Goal: Transaction & Acquisition: Purchase product/service

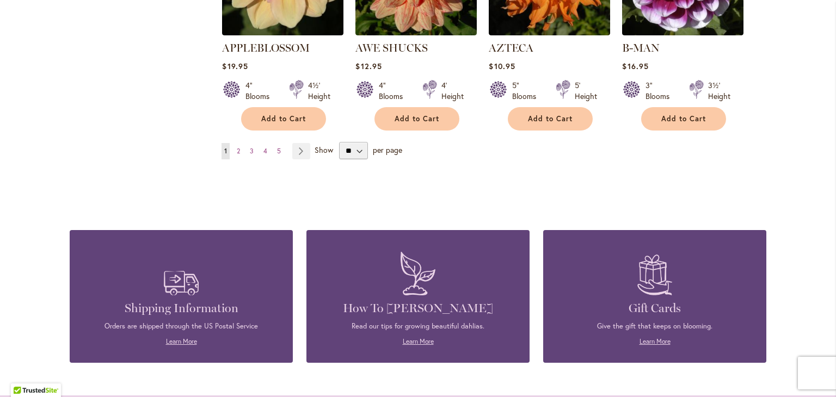
scroll to position [1069, 0]
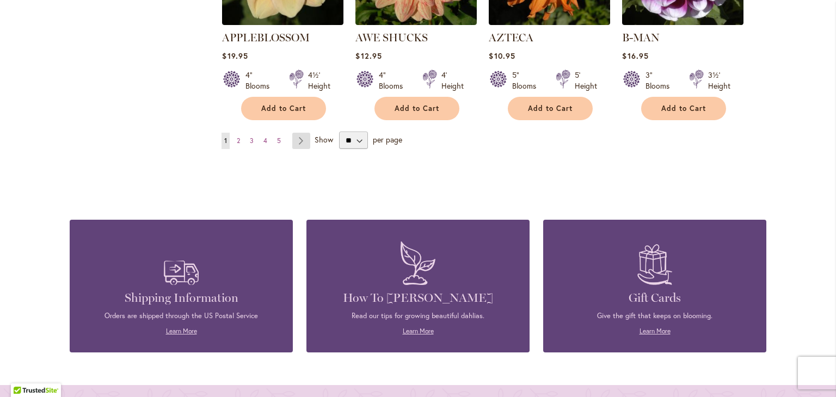
click at [298, 133] on link "Page Next" at bounding box center [301, 141] width 18 height 16
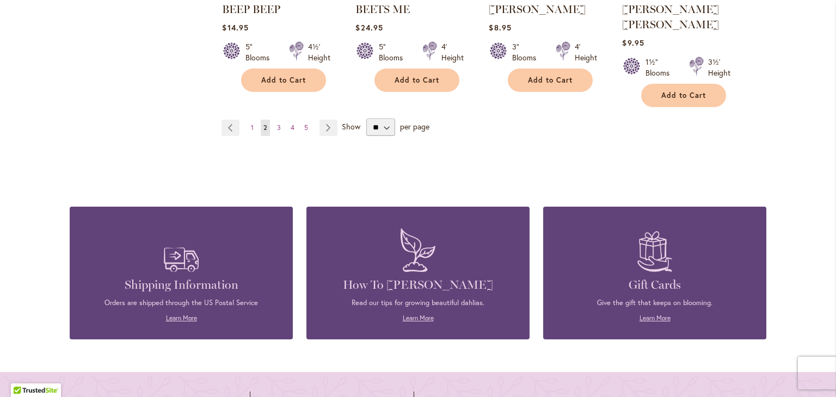
scroll to position [1084, 0]
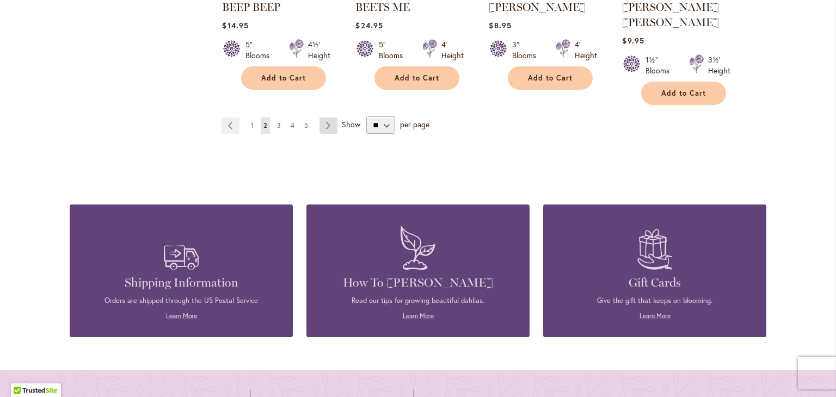
click at [328, 118] on link "Page Next" at bounding box center [329, 126] width 18 height 16
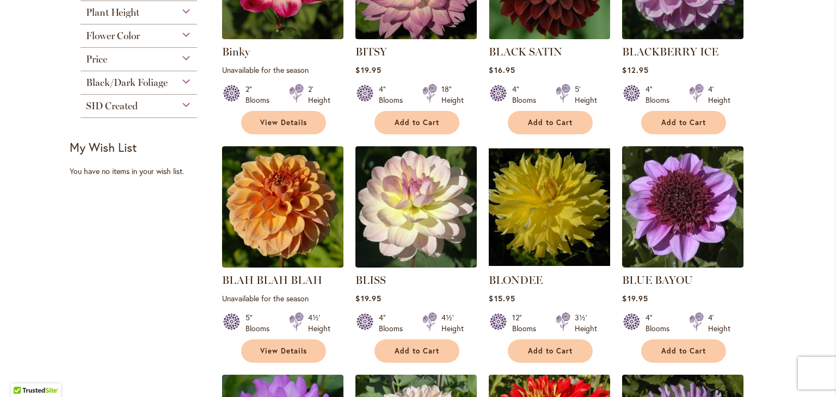
scroll to position [356, 0]
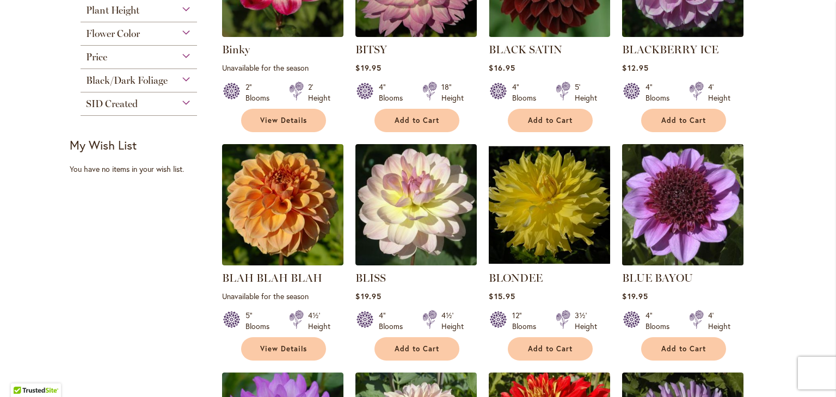
click at [699, 229] on img at bounding box center [682, 205] width 127 height 127
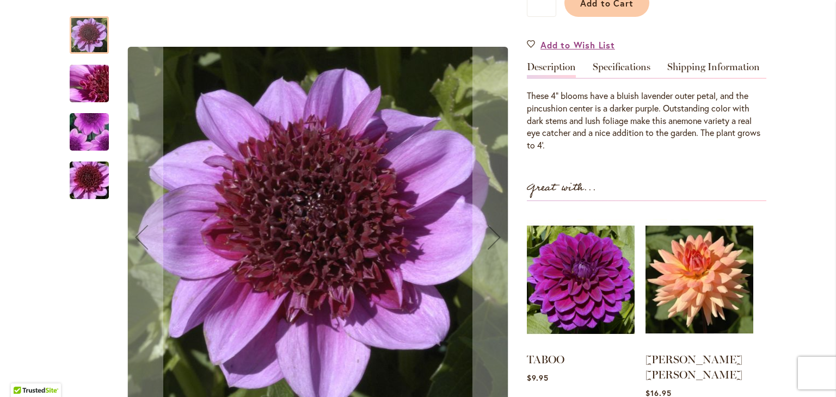
scroll to position [305, 0]
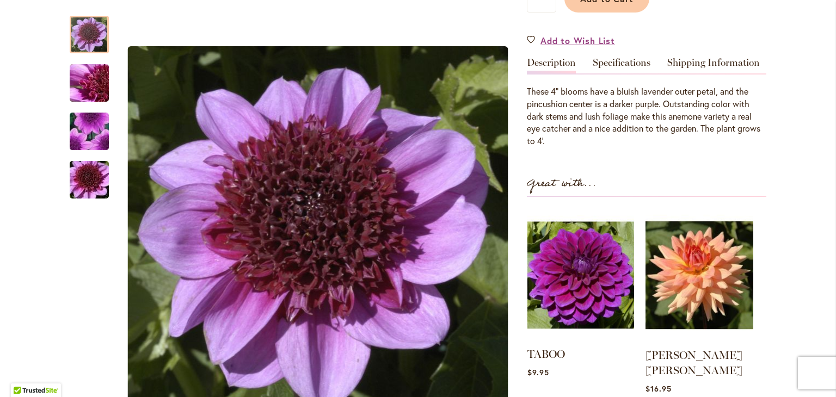
click at [569, 292] on img at bounding box center [580, 274] width 107 height 133
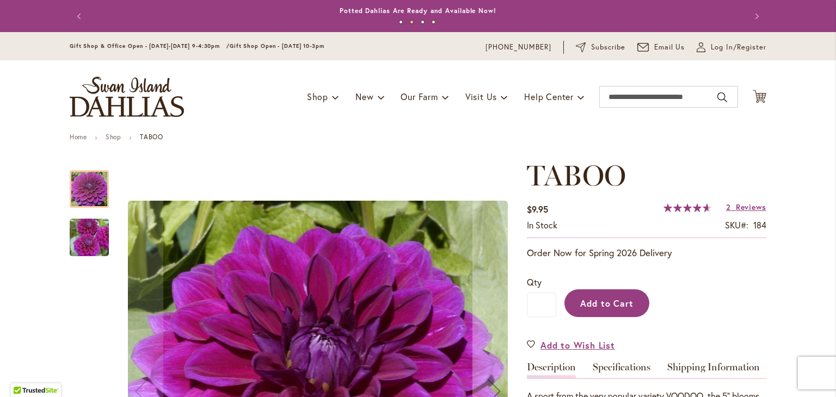
drag, startPoint x: 0, startPoint y: 0, endPoint x: 569, endPoint y: 292, distance: 640.1
click at [569, 292] on button "Add to Cart" at bounding box center [607, 304] width 85 height 28
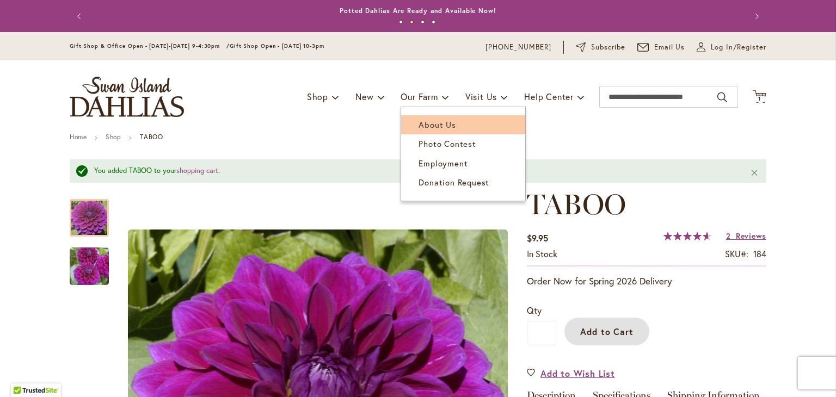
click at [422, 126] on span "About Us" at bounding box center [437, 124] width 37 height 11
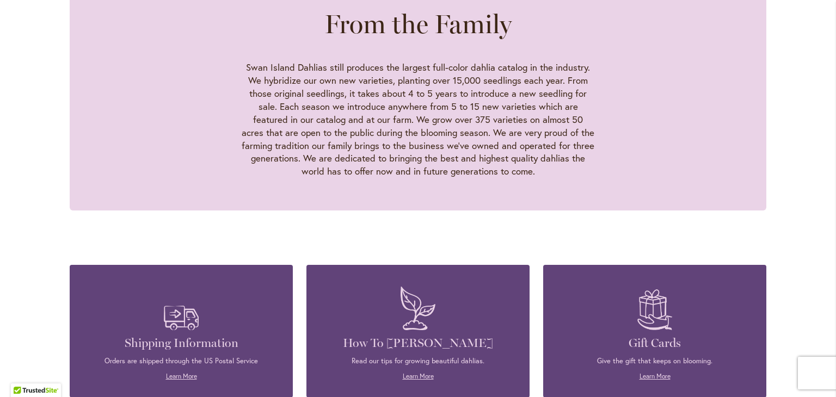
scroll to position [1054, 0]
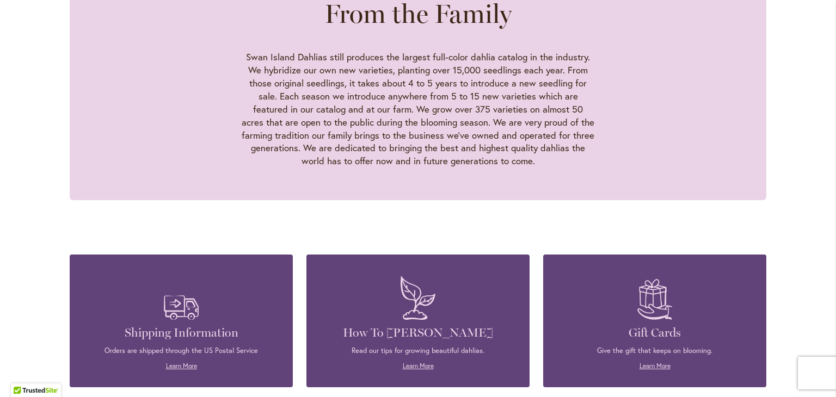
click at [413, 279] on img at bounding box center [418, 298] width 46 height 54
click at [407, 362] on link "Learn More" at bounding box center [418, 366] width 31 height 8
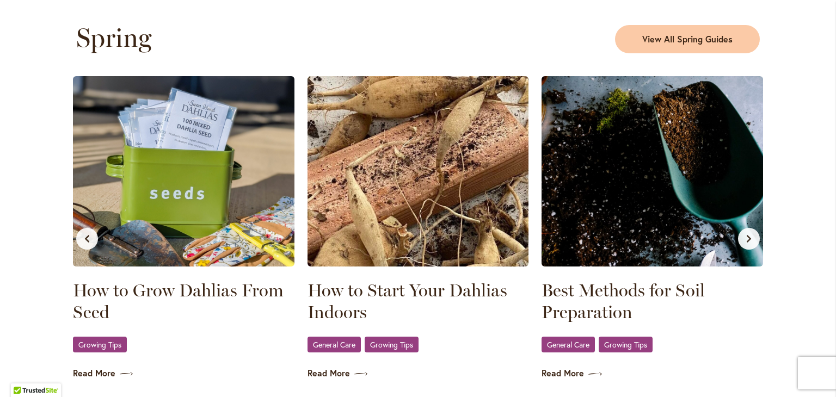
scroll to position [585, 0]
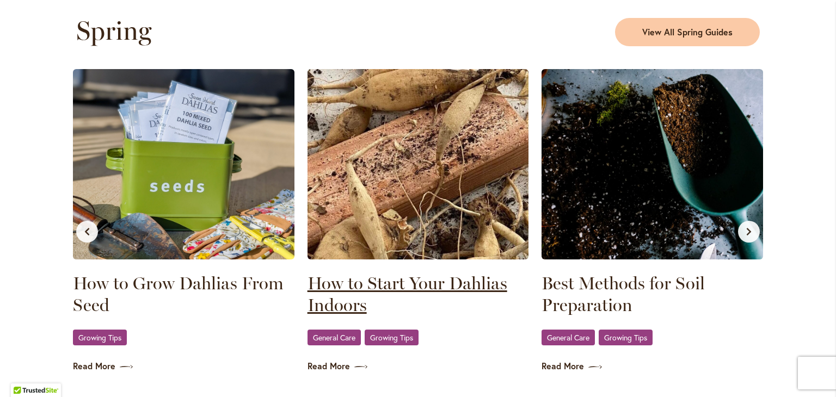
click link "How to Start Your Dahlias Indoors"
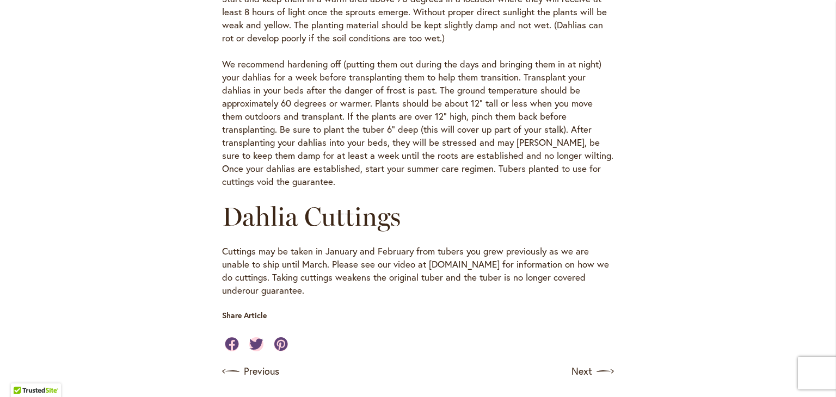
scroll to position [541, 0]
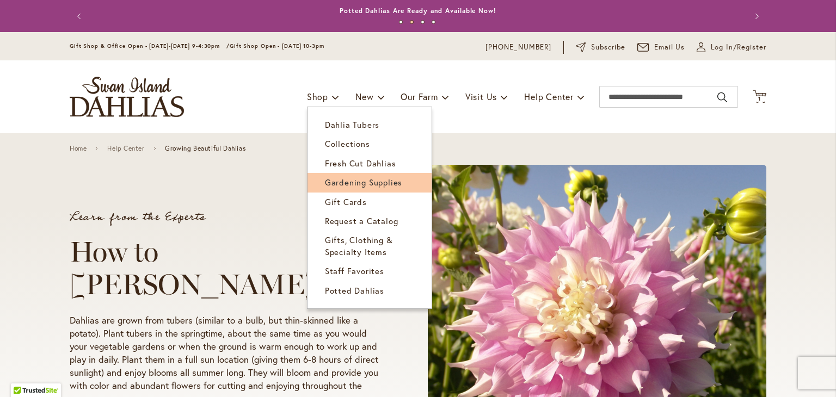
click at [346, 179] on span "Gardening Supplies" at bounding box center [363, 182] width 77 height 11
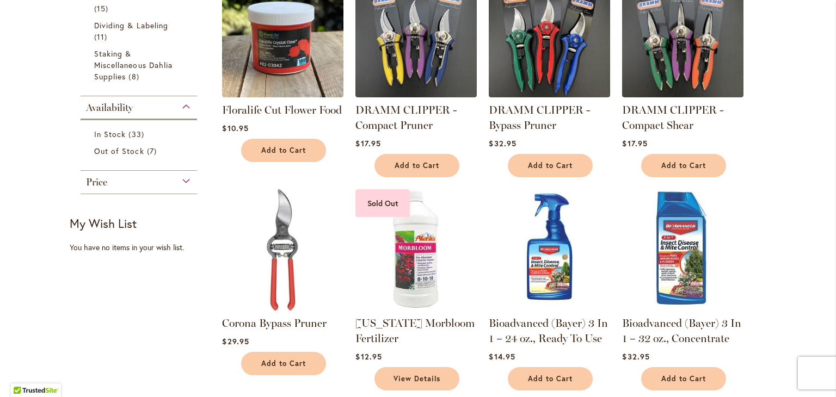
scroll to position [18, 0]
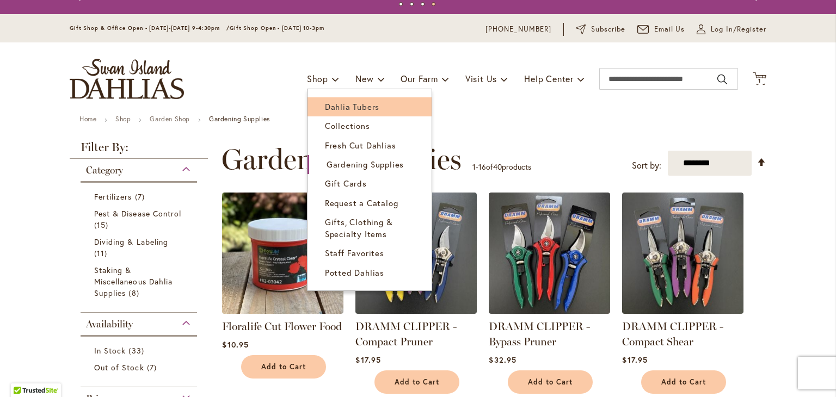
click at [377, 103] on link "Dahlia Tubers" at bounding box center [370, 106] width 124 height 19
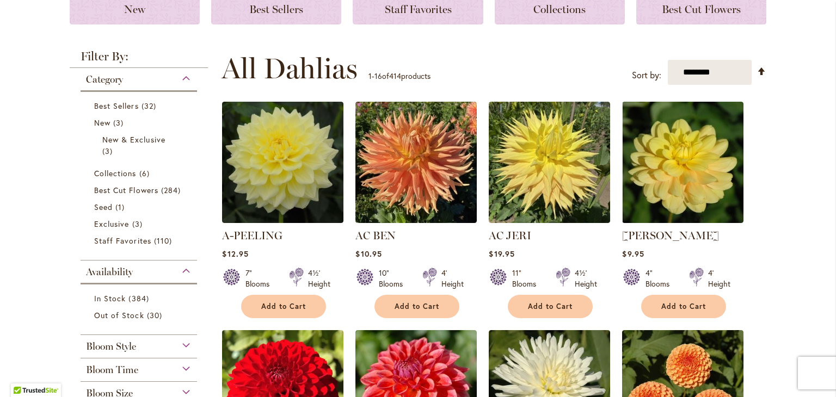
scroll to position [154, 0]
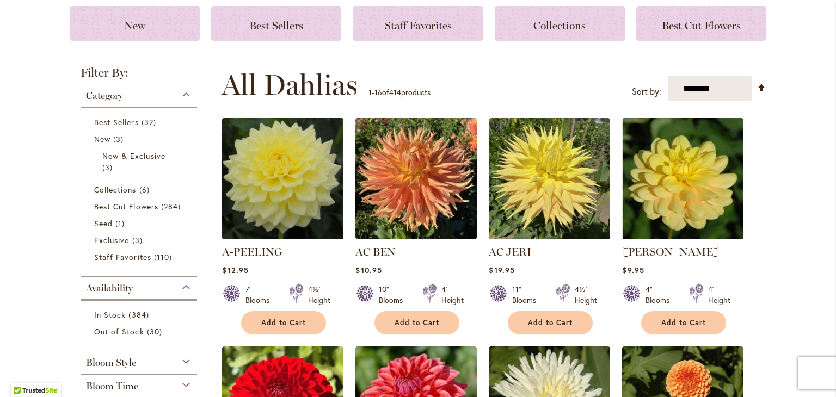
click at [253, 219] on img at bounding box center [282, 178] width 127 height 127
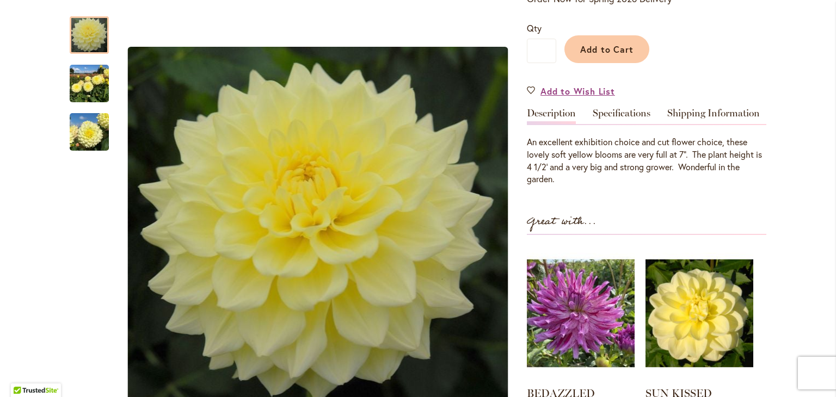
scroll to position [233, 0]
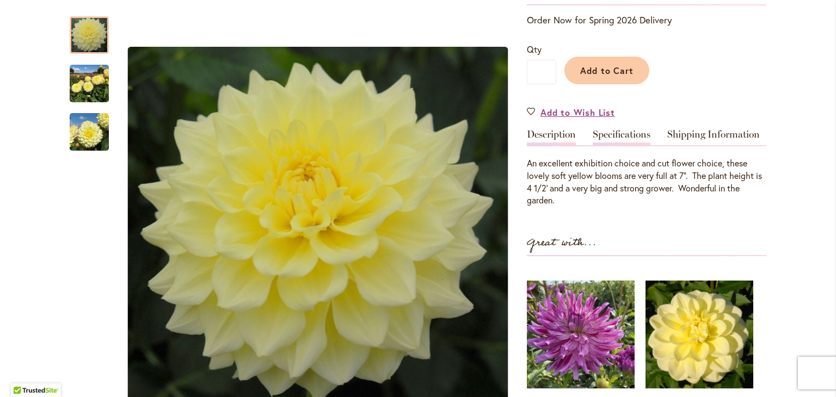
click at [614, 132] on link "Specifications" at bounding box center [622, 138] width 58 height 16
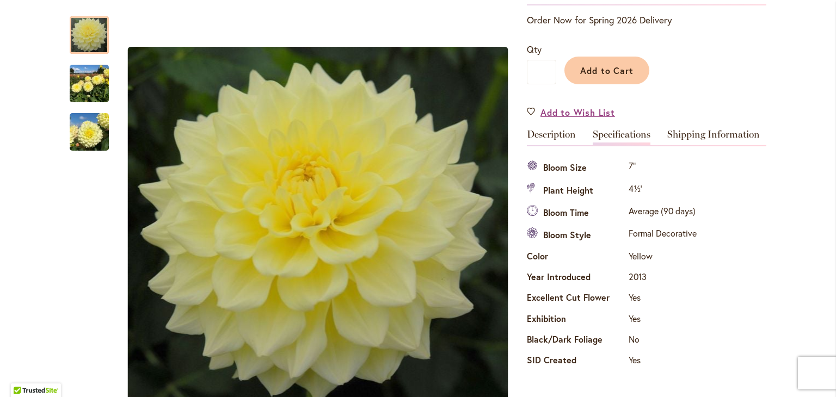
click at [614, 132] on link "Specifications" at bounding box center [622, 138] width 58 height 16
click at [684, 133] on link "Shipping Information" at bounding box center [713, 138] width 93 height 16
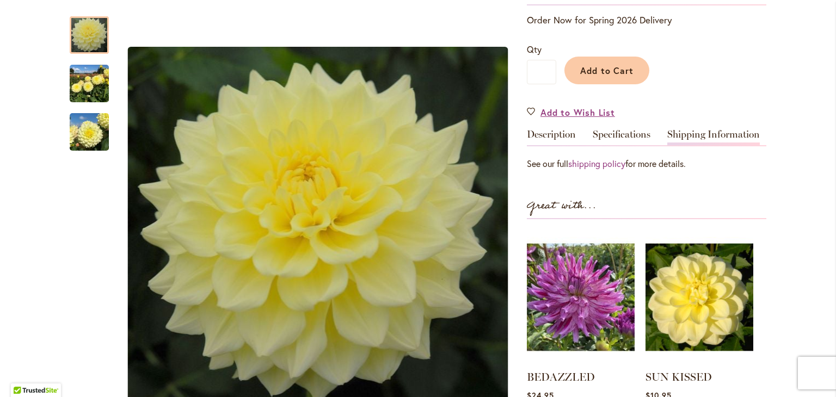
scroll to position [230, 0]
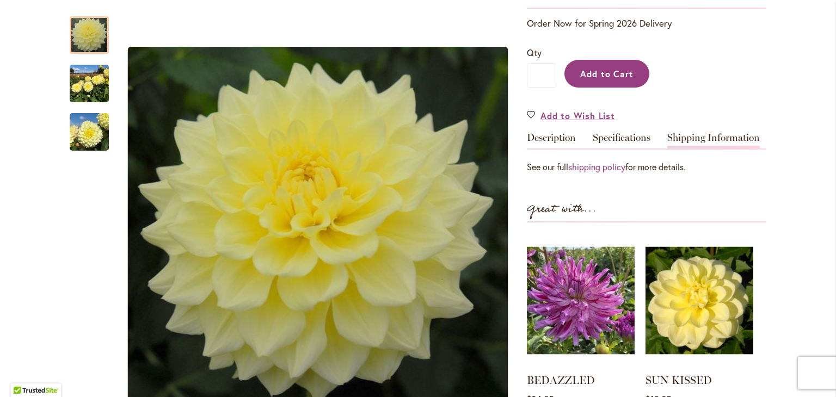
click at [596, 74] on span "Add to Cart" at bounding box center [607, 73] width 54 height 11
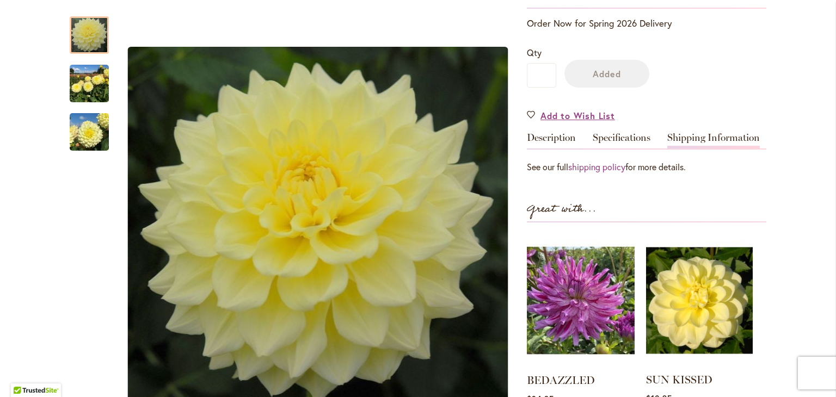
scroll to position [258, 0]
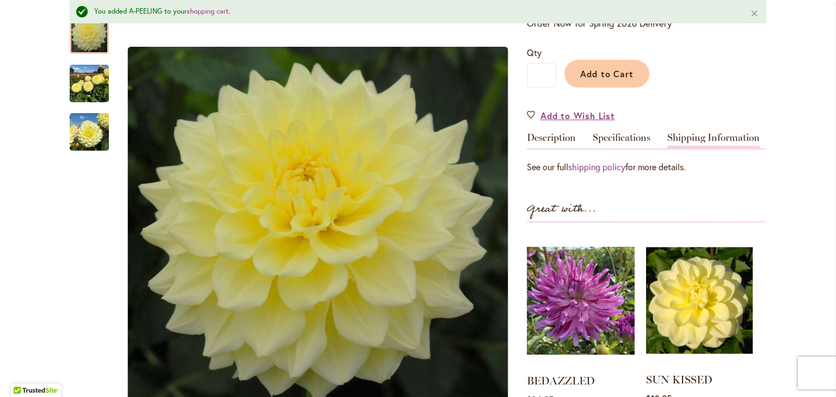
click at [696, 299] on img at bounding box center [699, 300] width 107 height 133
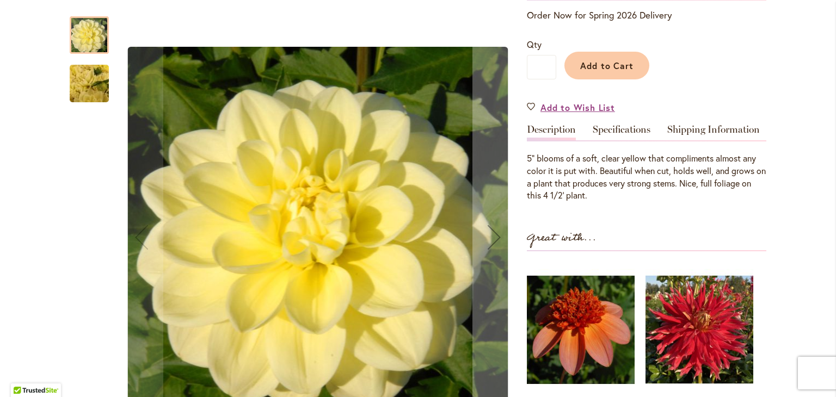
scroll to position [231, 0]
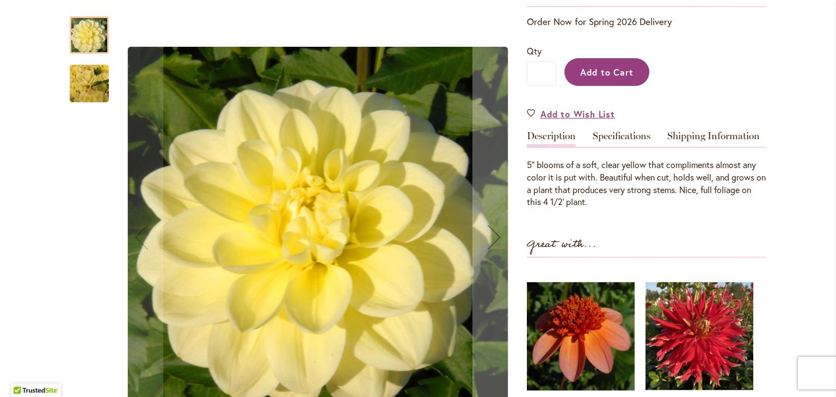
click at [599, 71] on span "Add to Cart" at bounding box center [607, 71] width 54 height 11
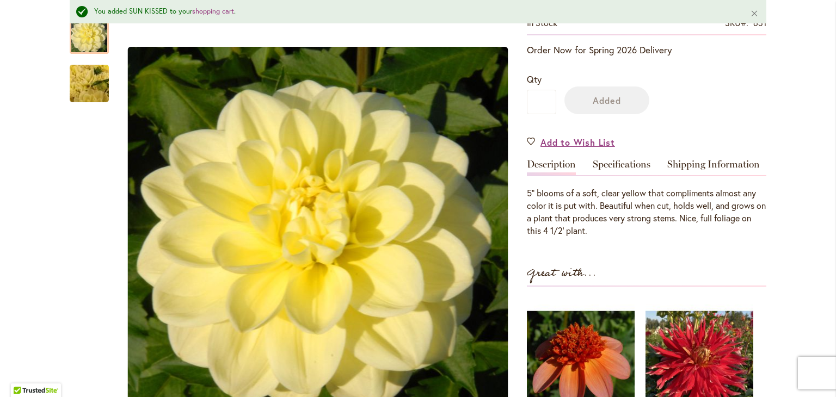
scroll to position [260, 0]
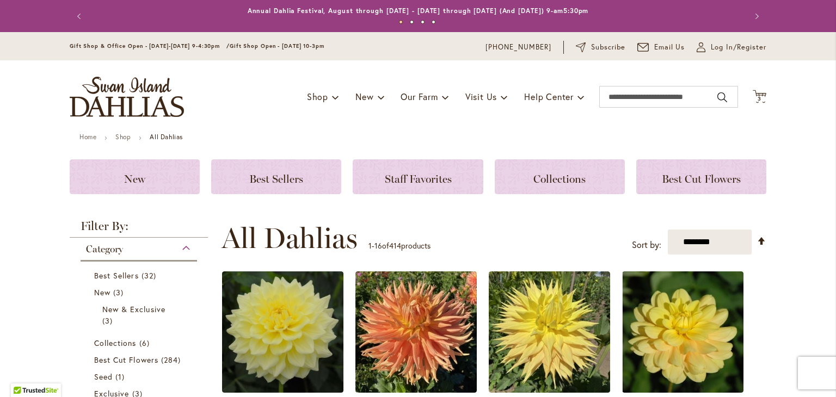
drag, startPoint x: 736, startPoint y: 12, endPoint x: 618, endPoint y: 112, distance: 154.5
click at [618, 112] on div "Toggle Nav Shop Dahlia Tubers Collections Fresh Cut Dahlias Gardening Supplies …" at bounding box center [418, 96] width 719 height 73
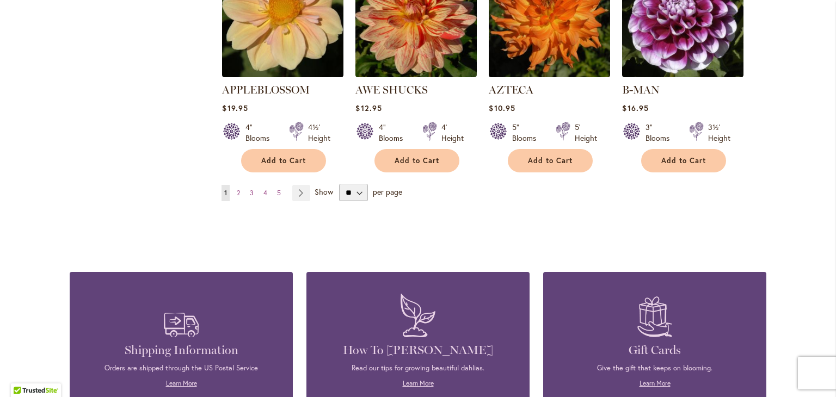
scroll to position [1019, 0]
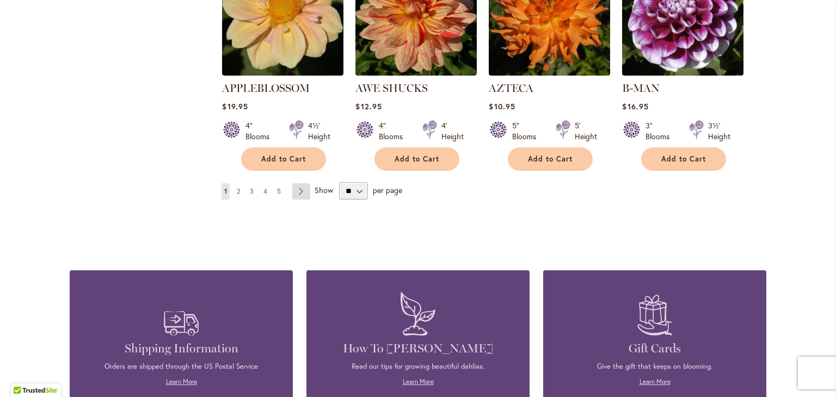
click at [298, 183] on link "Page Next" at bounding box center [301, 191] width 18 height 16
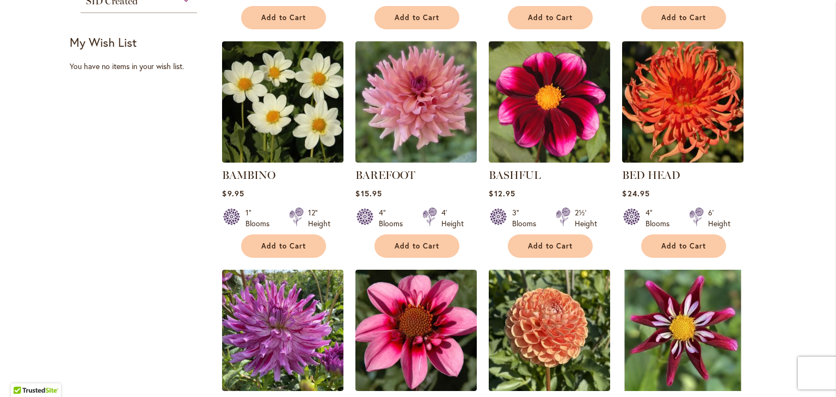
scroll to position [467, 0]
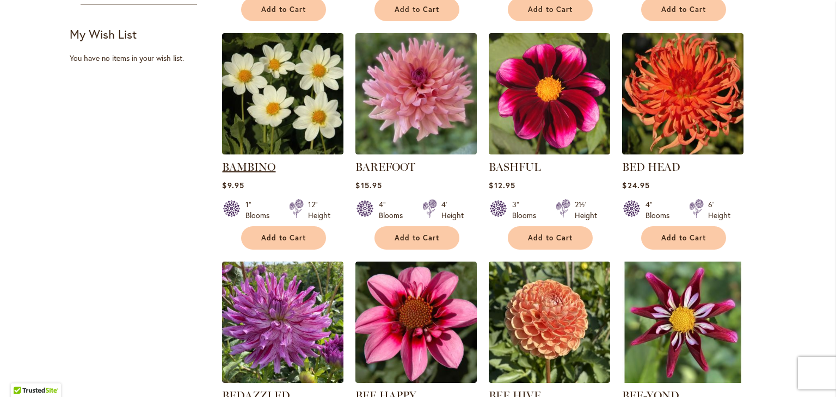
click at [254, 164] on link "BAMBINO" at bounding box center [248, 167] width 53 height 13
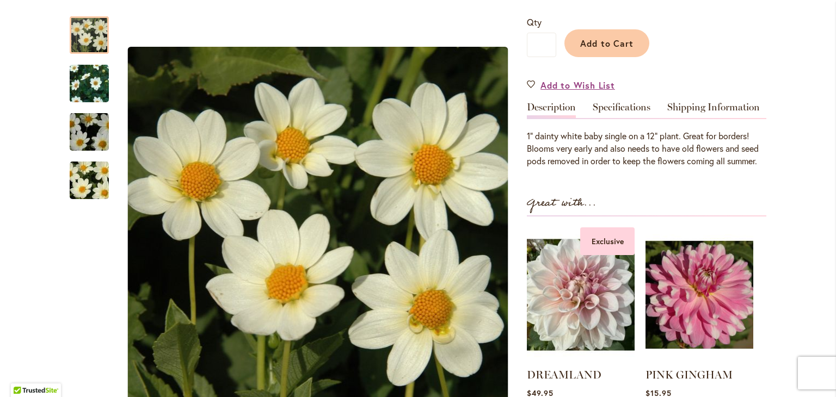
scroll to position [261, 0]
click at [535, 367] on link "DREAMLAND" at bounding box center [564, 373] width 75 height 13
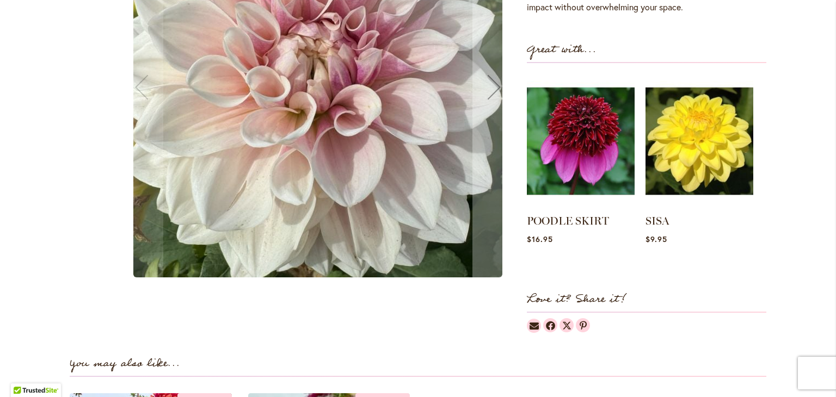
scroll to position [575, 0]
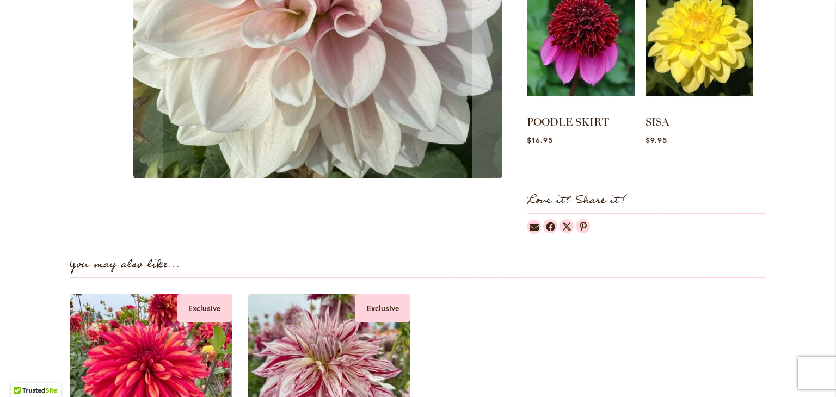
drag, startPoint x: 825, startPoint y: 155, endPoint x: 832, endPoint y: 154, distance: 7.2
click at [832, 154] on body "Skip to Accessibility Information The store will not work correctly in the case…" at bounding box center [418, 198] width 836 height 397
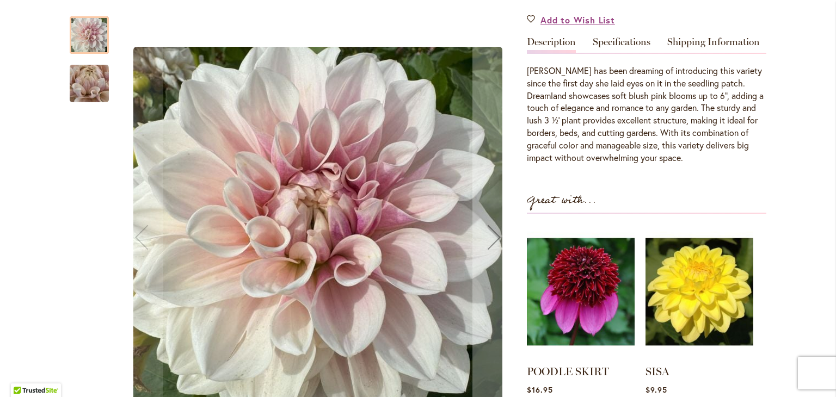
scroll to position [321, 0]
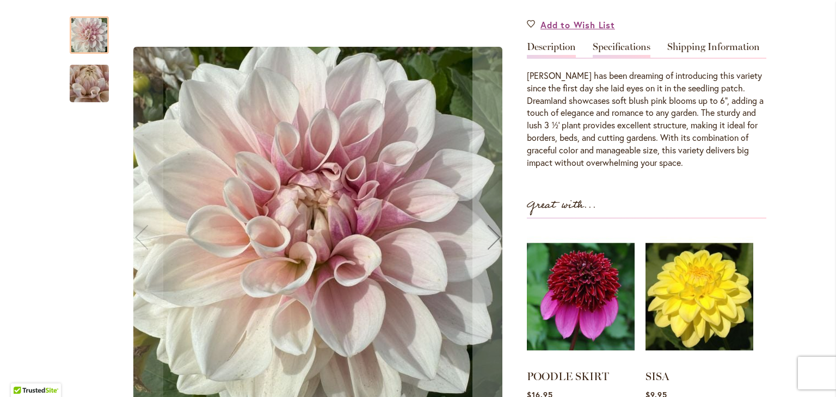
click at [611, 42] on link "Specifications" at bounding box center [622, 50] width 58 height 16
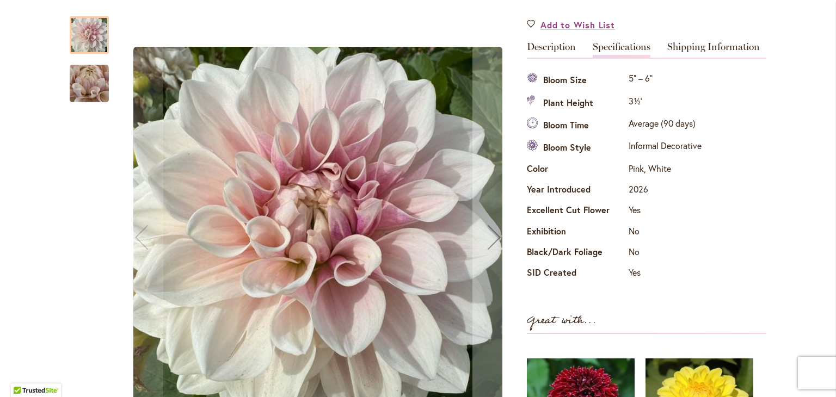
click at [611, 42] on link "Specifications" at bounding box center [622, 50] width 58 height 16
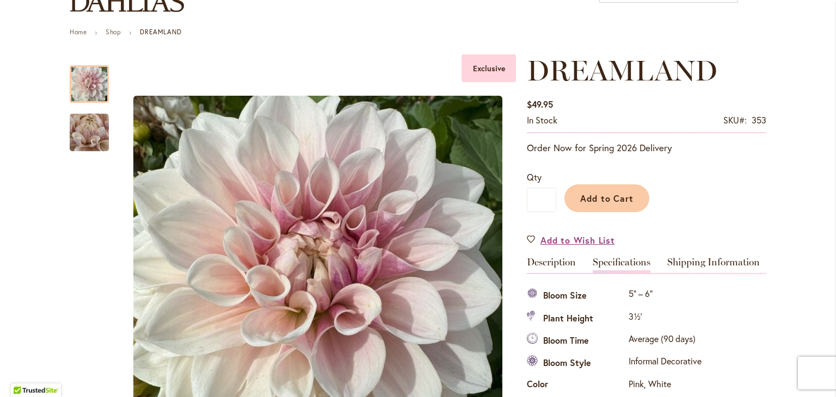
scroll to position [102, 0]
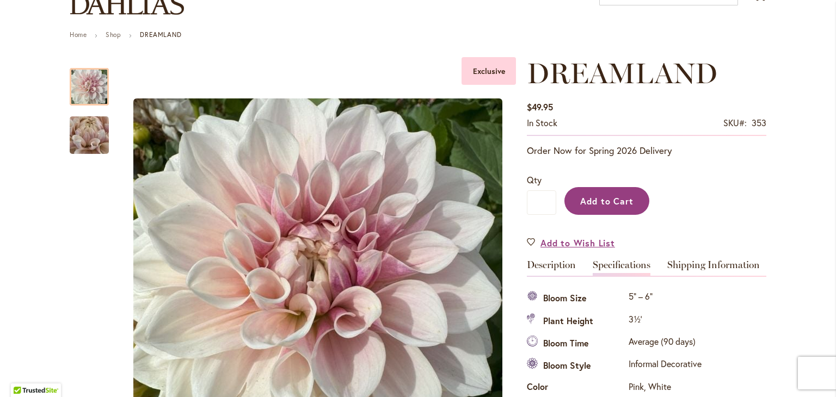
click at [615, 203] on span "Add to Cart" at bounding box center [607, 200] width 54 height 11
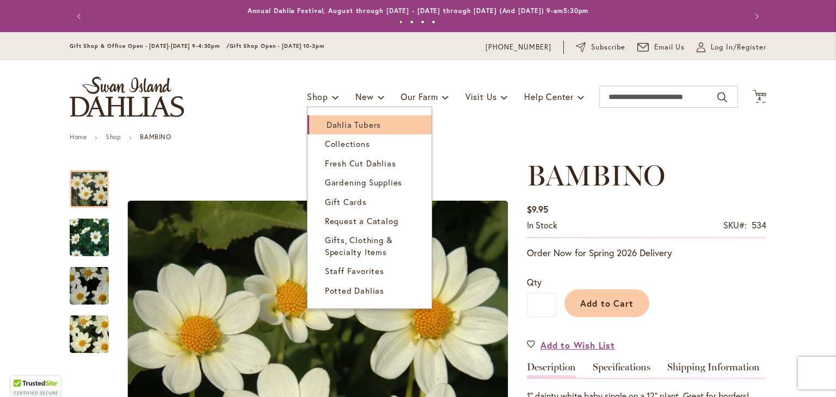
click at [336, 125] on span "Dahlia Tubers" at bounding box center [354, 124] width 54 height 11
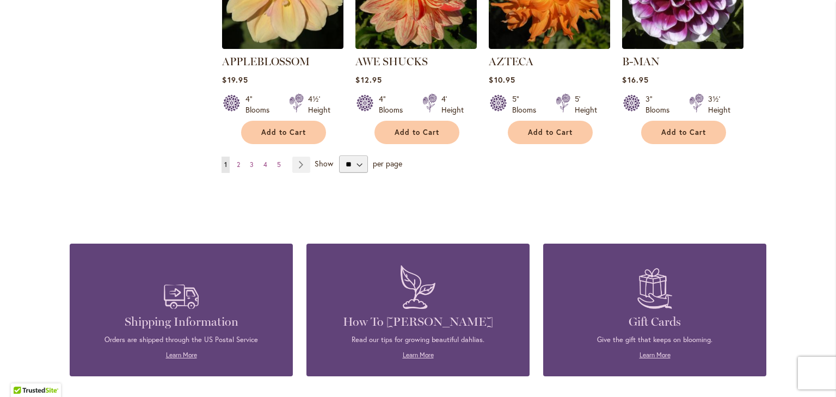
scroll to position [1049, 0]
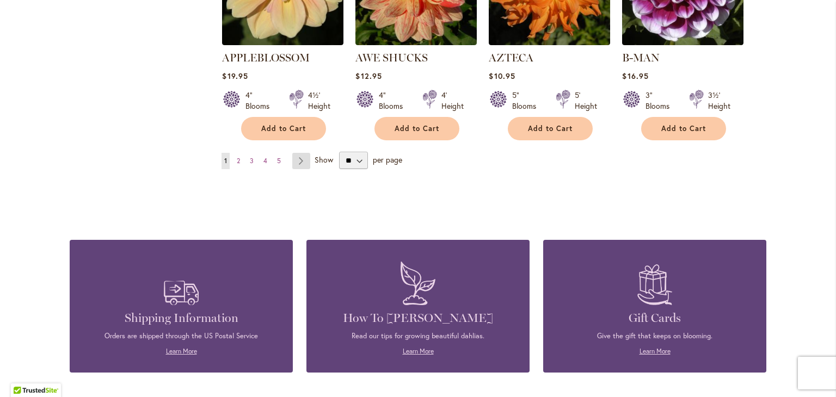
click at [294, 153] on link "Page Next" at bounding box center [301, 161] width 18 height 16
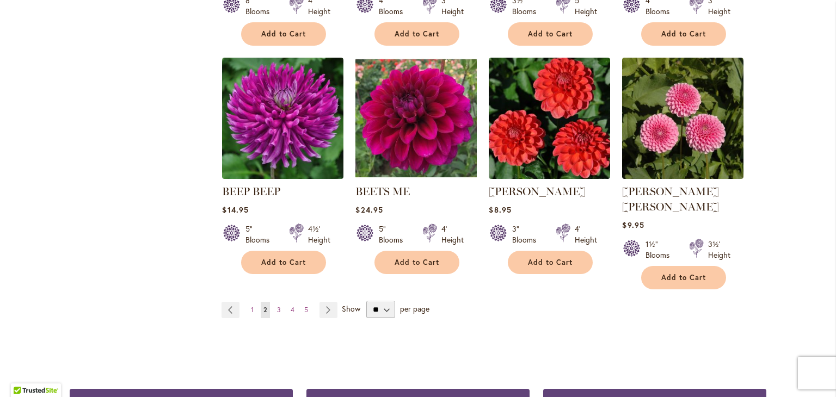
scroll to position [904, 0]
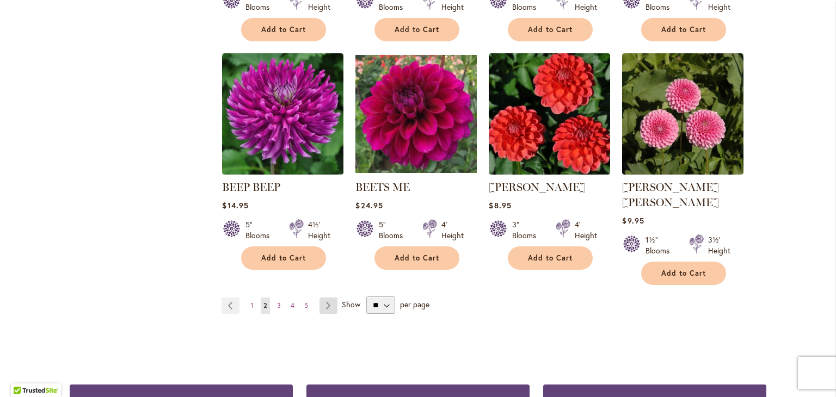
click at [330, 298] on link "Page Next" at bounding box center [329, 306] width 18 height 16
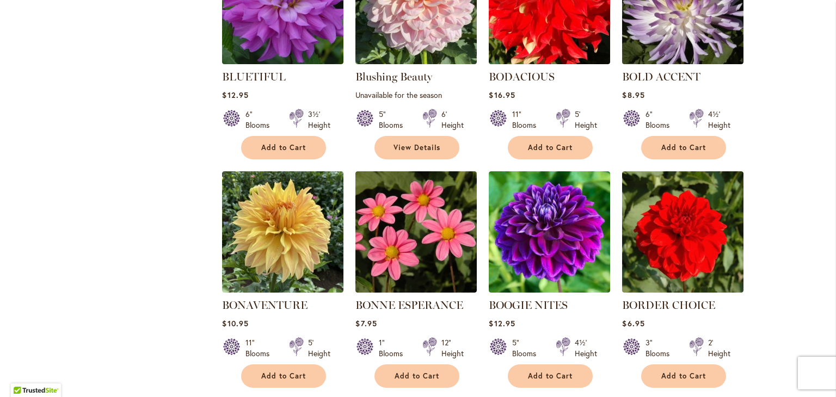
scroll to position [788, 0]
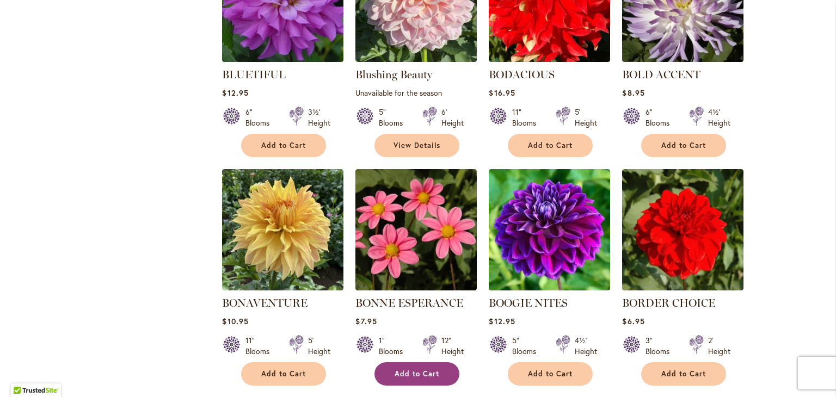
click at [415, 370] on span "Add to Cart" at bounding box center [417, 374] width 45 height 9
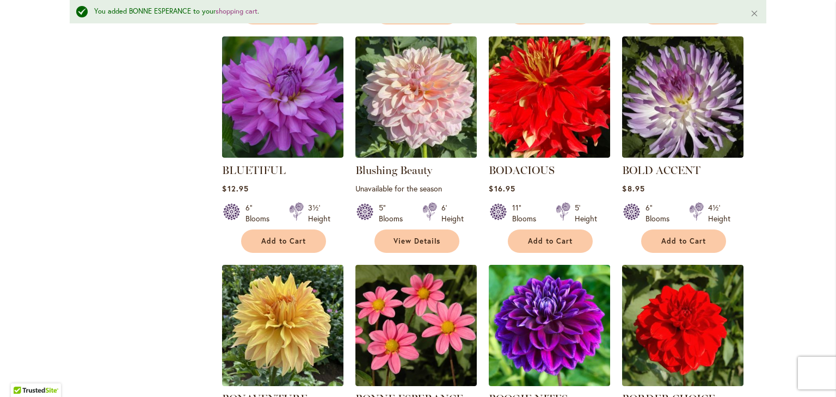
scroll to position [717, 0]
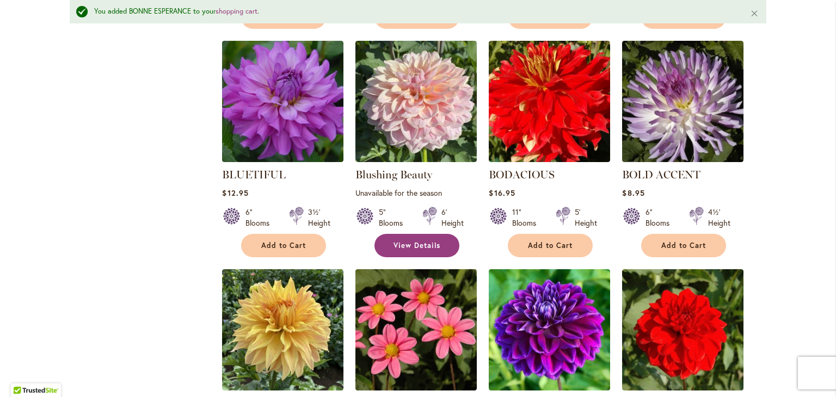
click at [435, 244] on span "View Details" at bounding box center [417, 245] width 47 height 9
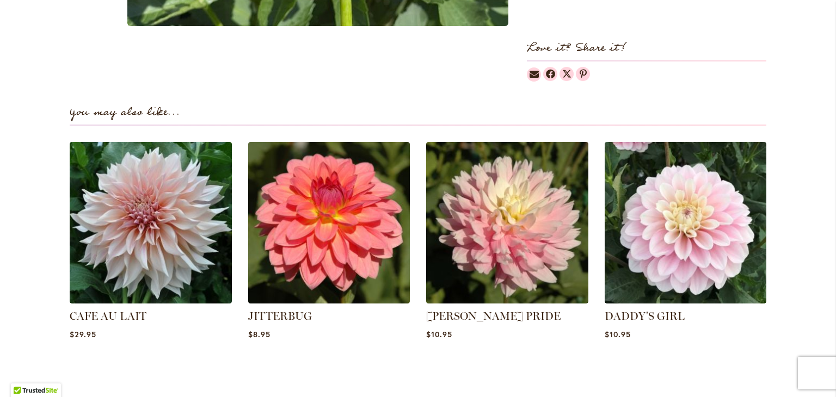
scroll to position [684, 0]
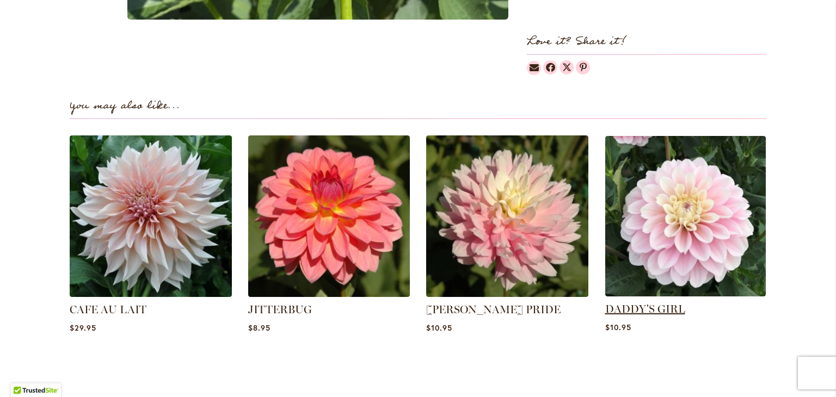
click at [658, 310] on link "DADDY'S GIRL" at bounding box center [645, 309] width 80 height 13
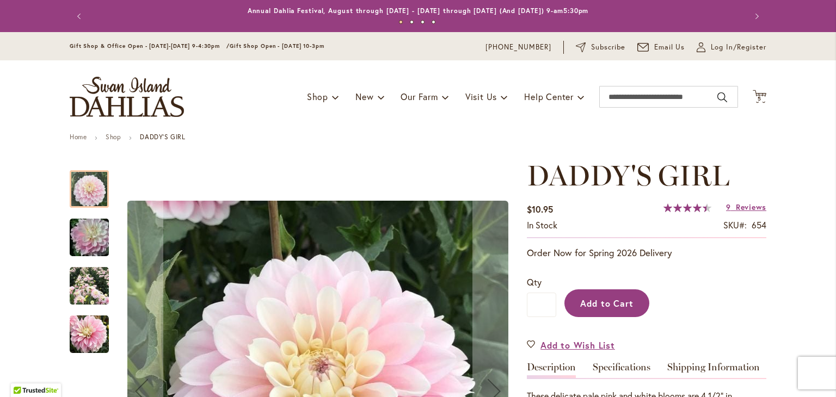
click at [588, 300] on span "Add to Cart" at bounding box center [607, 303] width 54 height 11
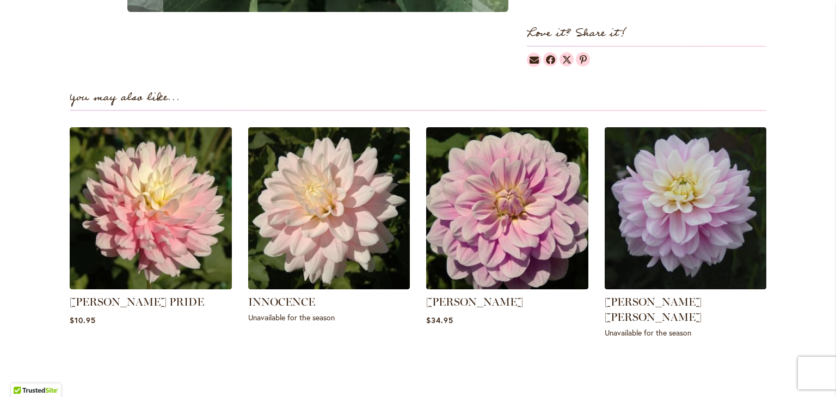
scroll to position [696, 0]
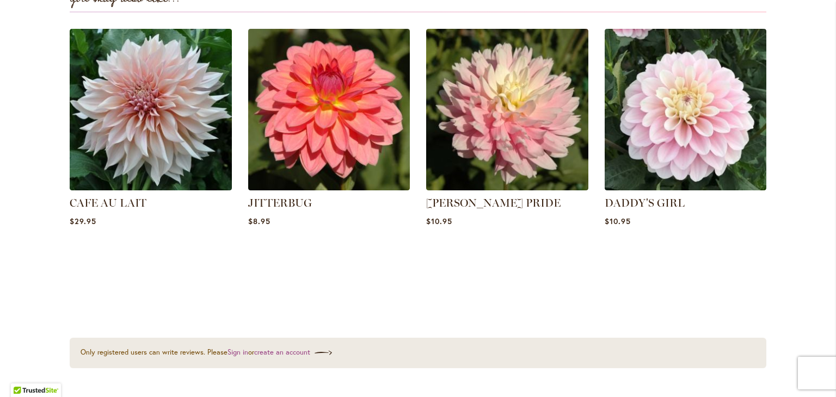
scroll to position [793, 0]
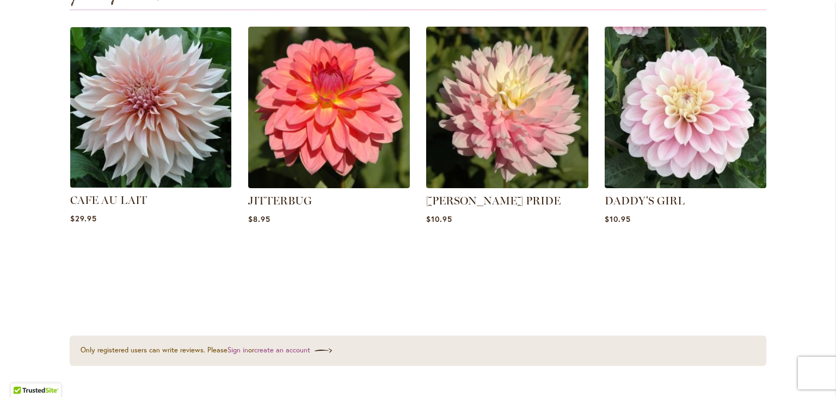
click at [112, 184] on img at bounding box center [150, 107] width 169 height 169
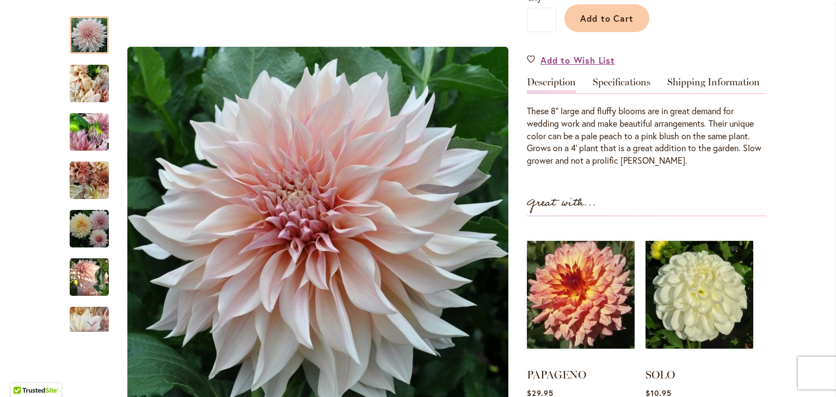
scroll to position [273, 0]
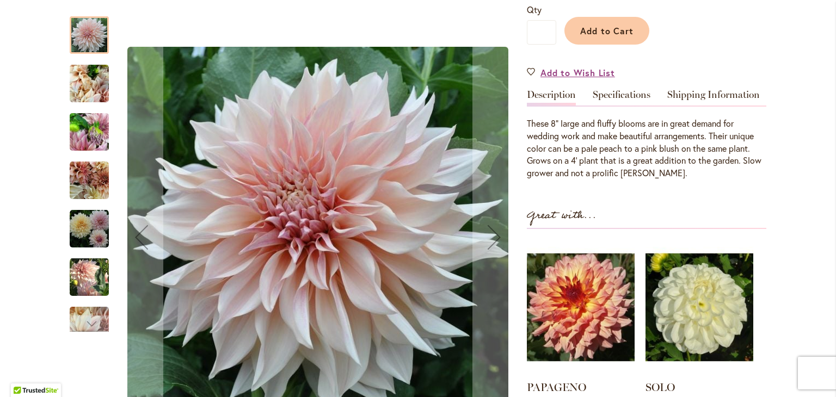
click at [88, 102] on div "Café Au Lait" at bounding box center [95, 126] width 50 height 48
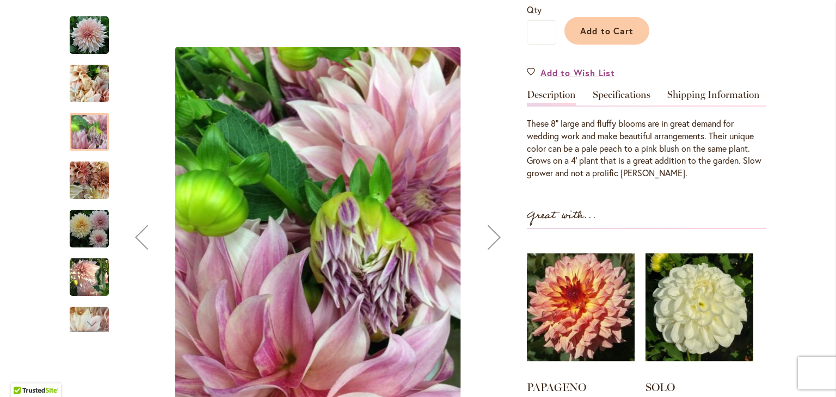
click at [495, 247] on div "Next" at bounding box center [495, 238] width 44 height 44
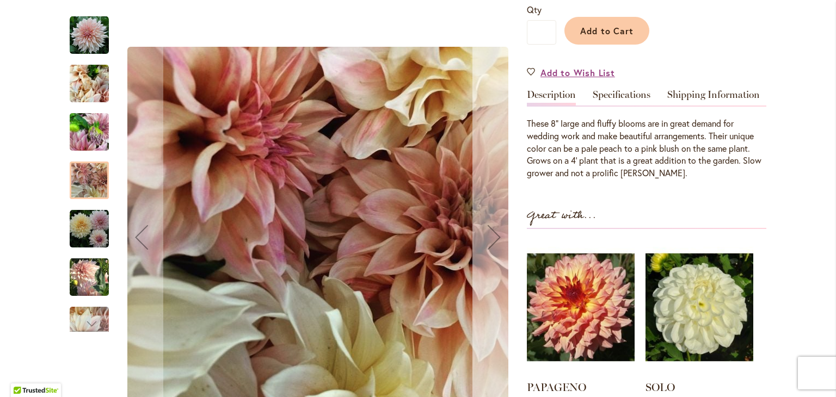
click at [495, 247] on div "Next" at bounding box center [495, 238] width 44 height 44
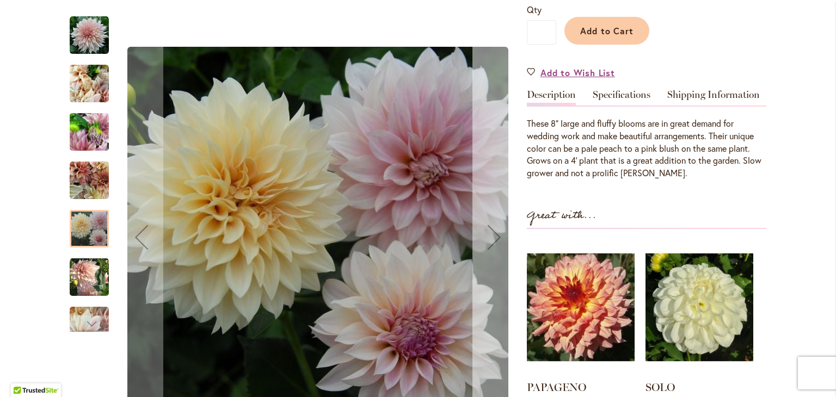
click at [495, 247] on div "Next" at bounding box center [495, 238] width 44 height 44
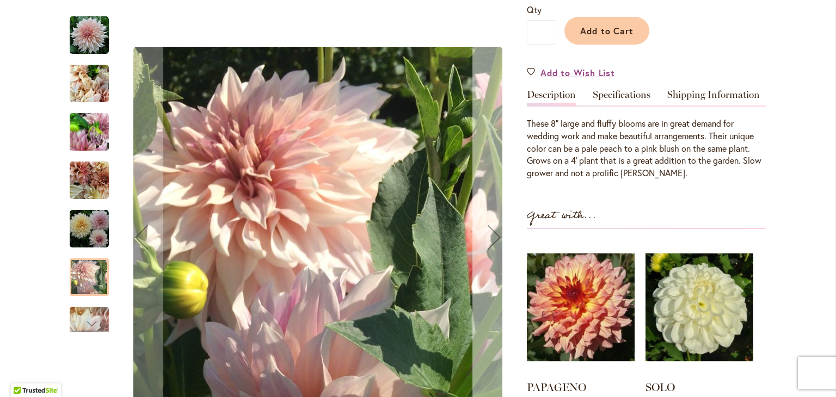
drag, startPoint x: 495, startPoint y: 247, endPoint x: 488, endPoint y: 247, distance: 7.1
click at [488, 247] on div "Next" at bounding box center [495, 238] width 44 height 44
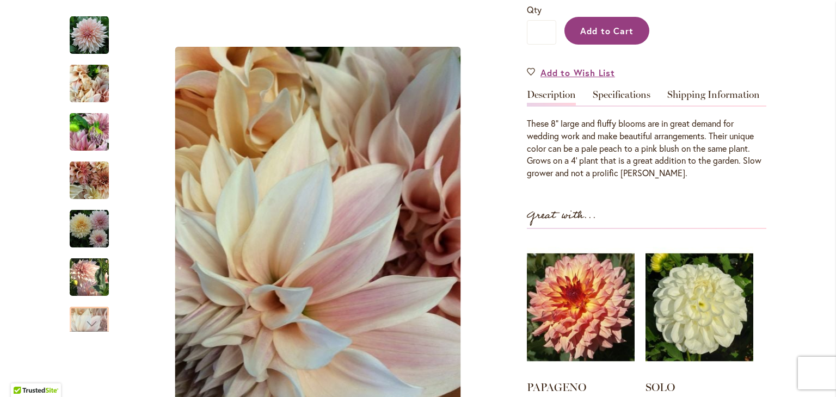
click at [603, 32] on span "Add to Cart" at bounding box center [607, 30] width 54 height 11
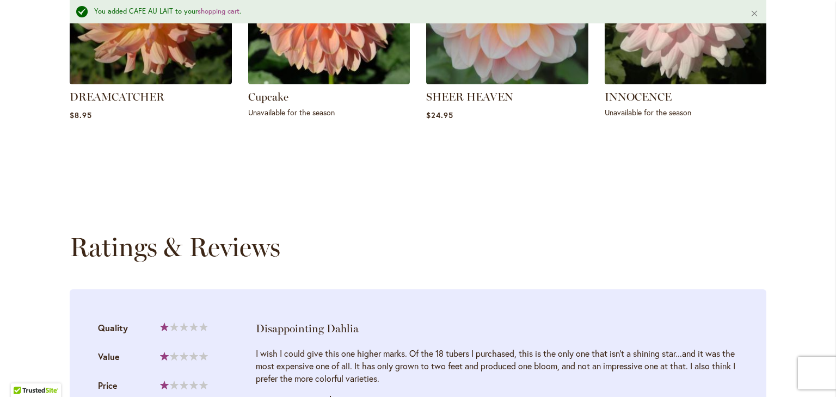
scroll to position [769, 0]
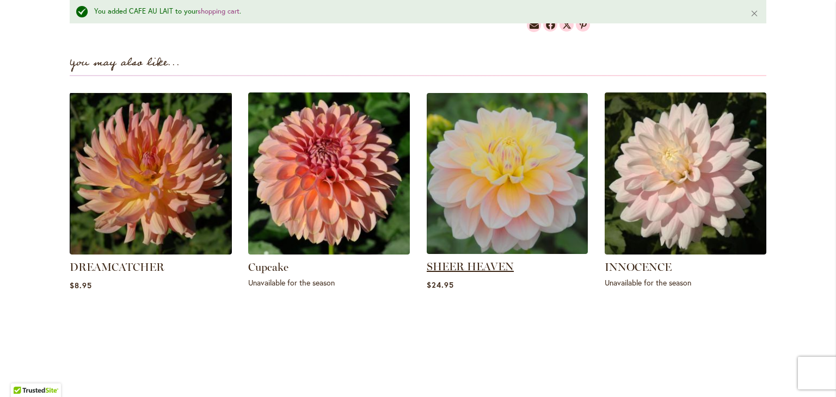
click at [484, 260] on link "SHEER HEAVEN" at bounding box center [470, 266] width 87 height 13
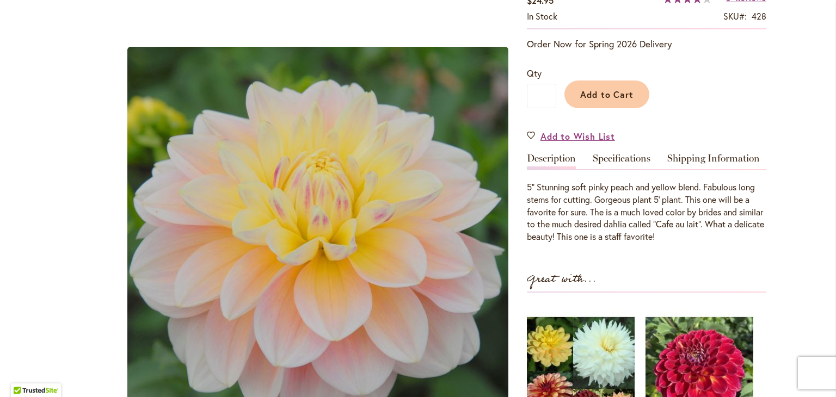
scroll to position [206, 0]
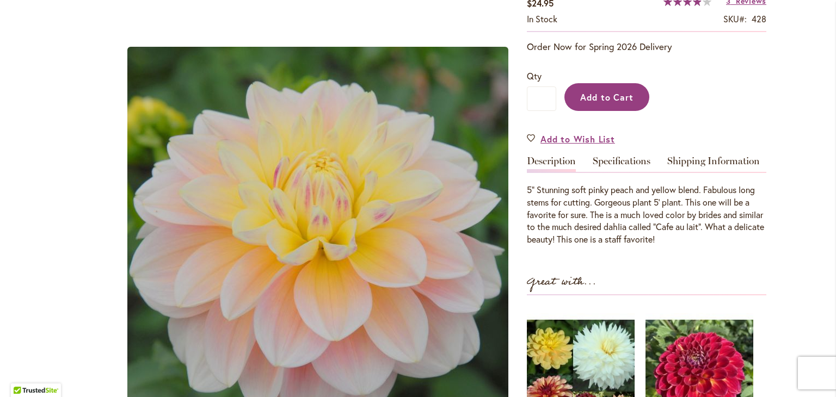
click at [631, 96] on button "Add to Cart" at bounding box center [607, 97] width 85 height 28
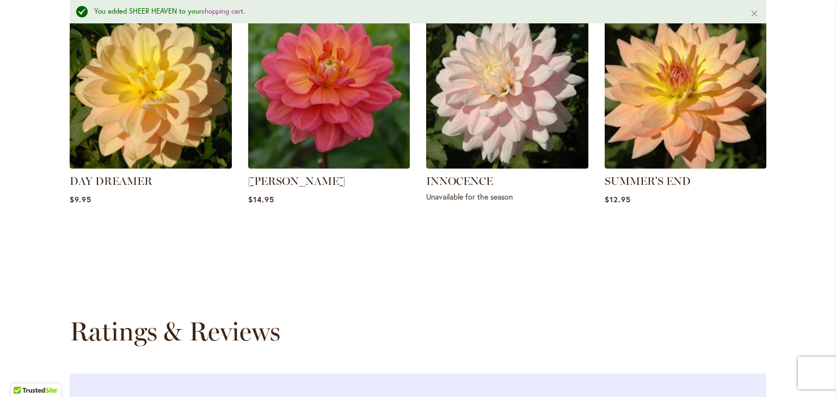
scroll to position [873, 0]
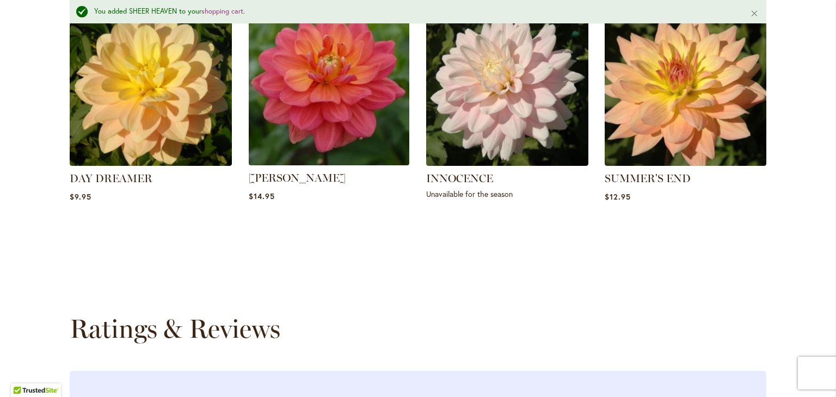
click at [353, 79] on img at bounding box center [328, 85] width 169 height 169
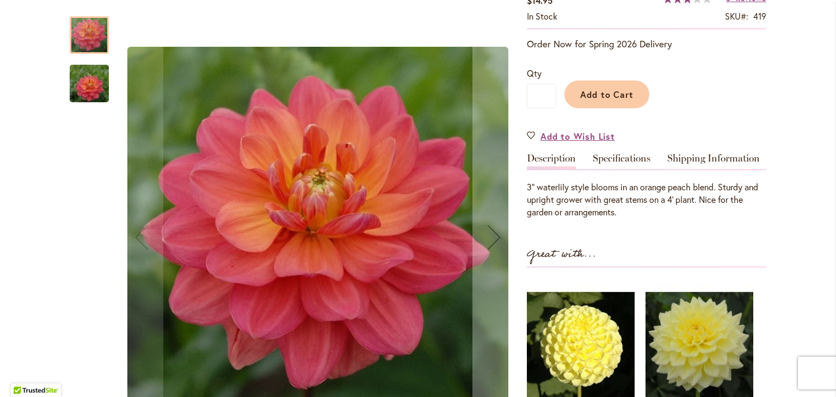
scroll to position [211, 0]
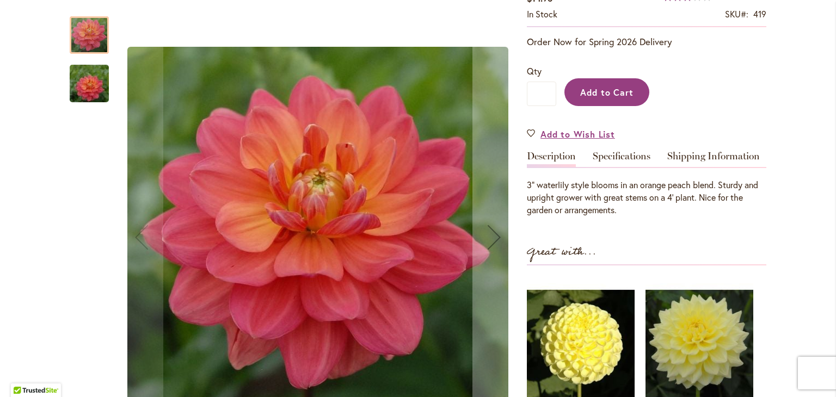
click at [628, 87] on span "Add to Cart" at bounding box center [607, 92] width 54 height 11
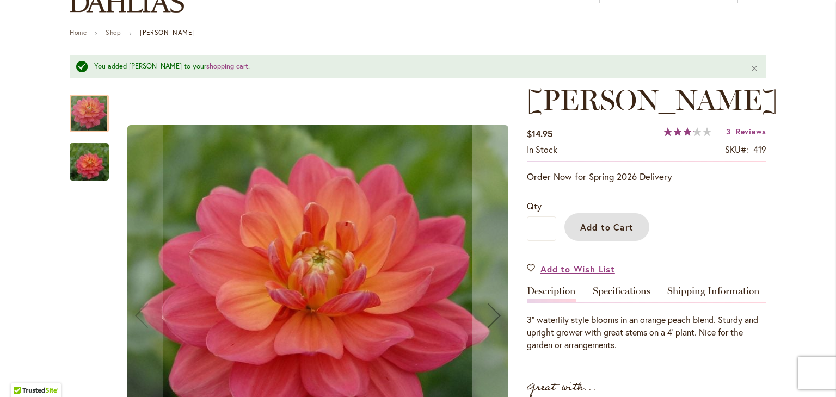
scroll to position [0, 0]
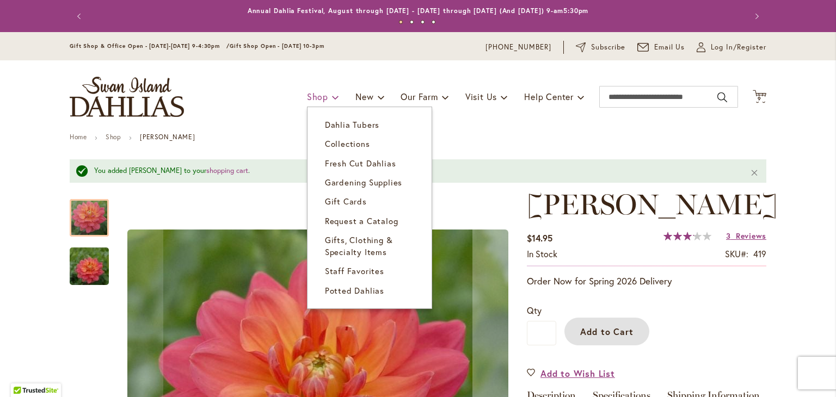
click at [317, 88] on link "Shop" at bounding box center [323, 97] width 32 height 21
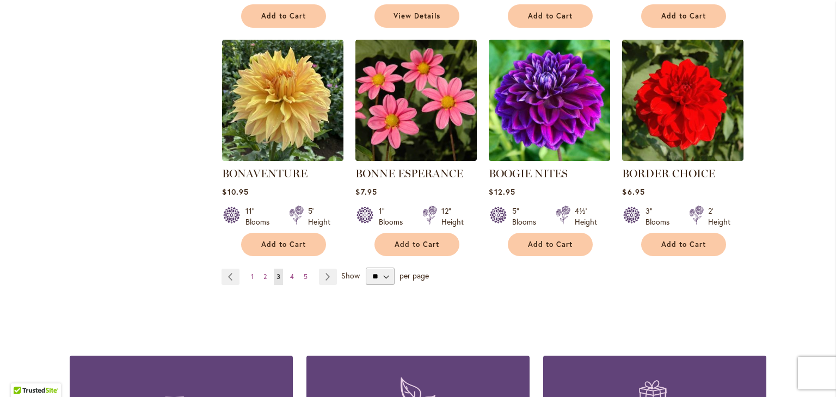
scroll to position [921, 0]
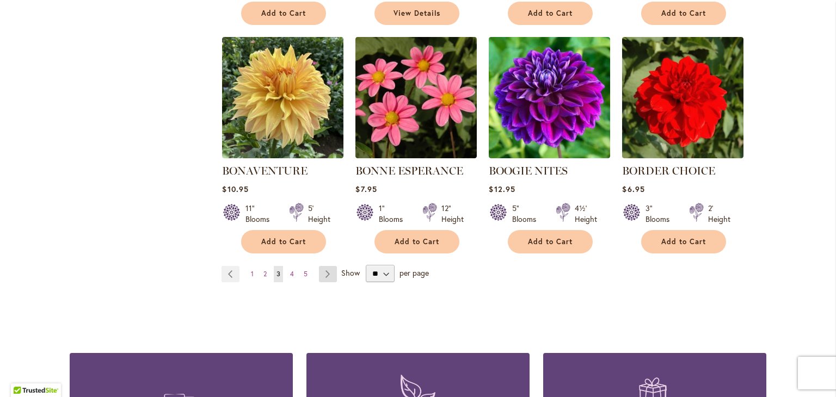
click at [329, 274] on link "Page Next" at bounding box center [328, 274] width 18 height 16
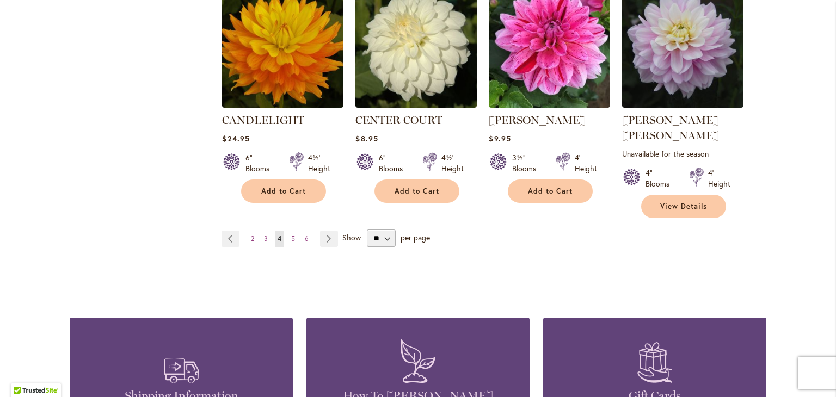
scroll to position [1001, 0]
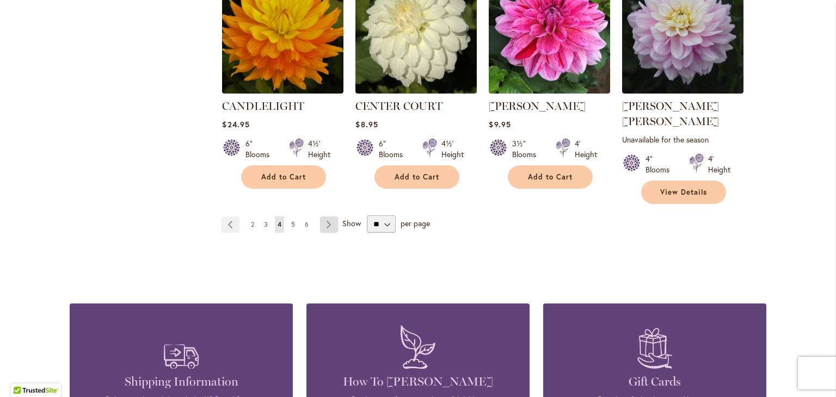
click at [329, 217] on link "Page Next" at bounding box center [329, 225] width 18 height 16
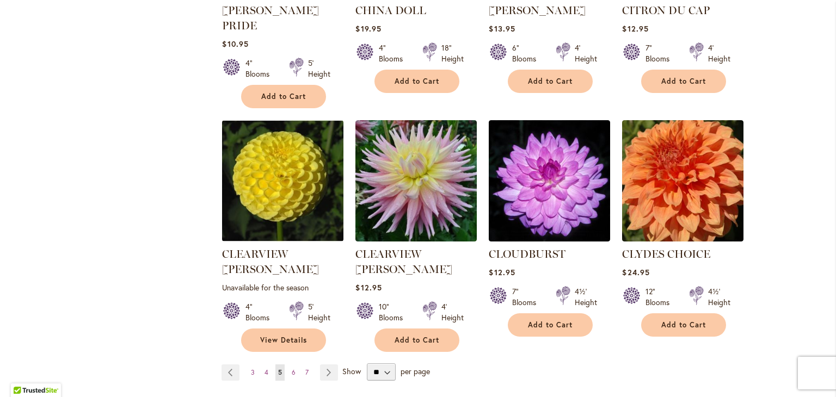
scroll to position [875, 0]
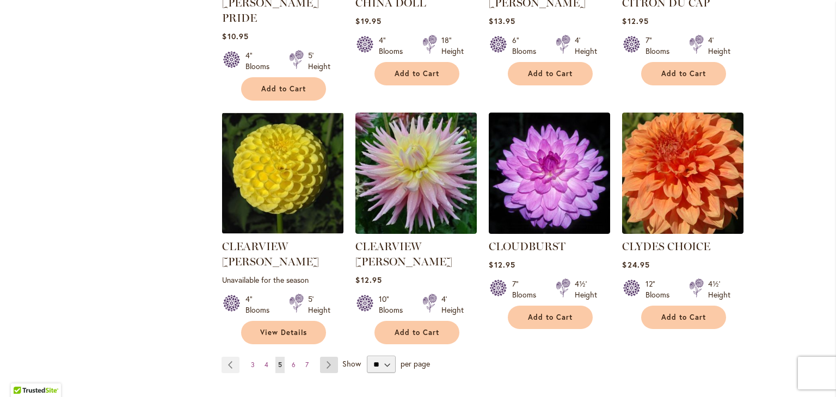
click at [320, 357] on link "Page Next" at bounding box center [329, 365] width 18 height 16
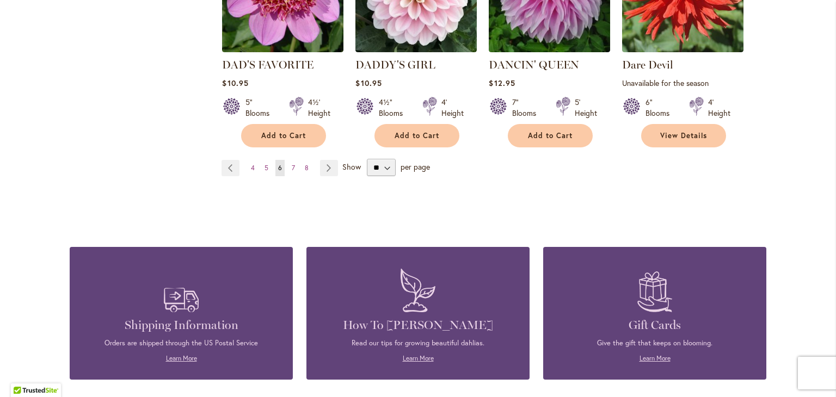
scroll to position [958, 0]
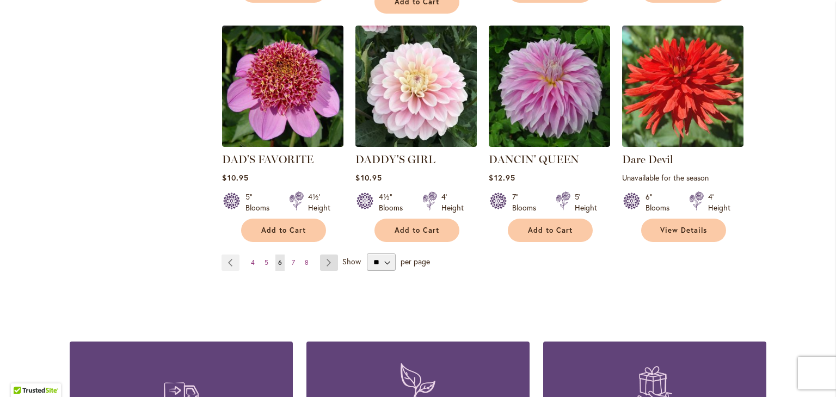
click at [324, 265] on link "Page Next" at bounding box center [329, 263] width 18 height 16
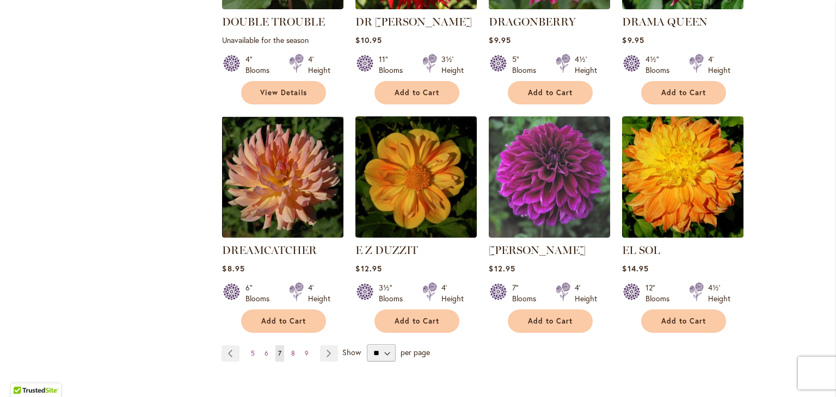
scroll to position [876, 0]
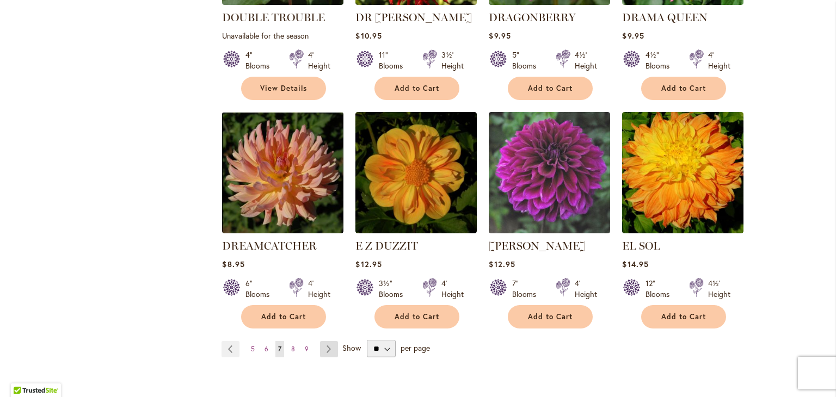
click at [325, 341] on link "Page Next" at bounding box center [329, 349] width 18 height 16
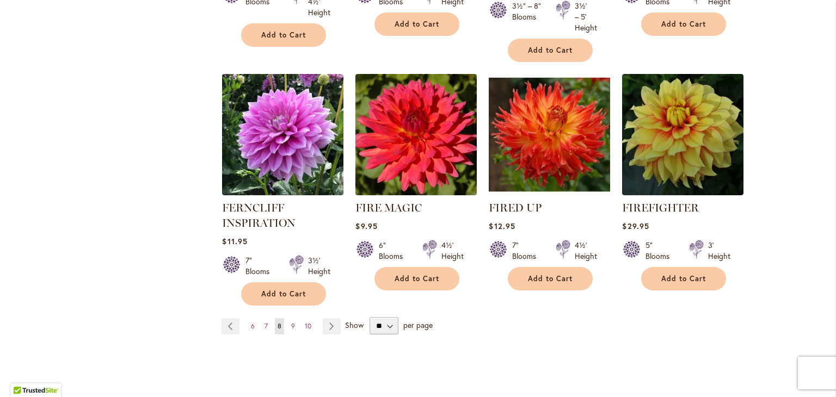
scroll to position [912, 0]
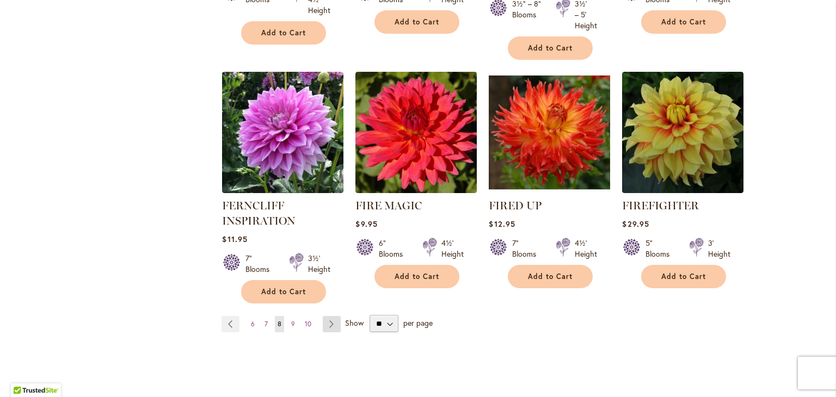
click at [333, 326] on link "Page Next" at bounding box center [332, 324] width 18 height 16
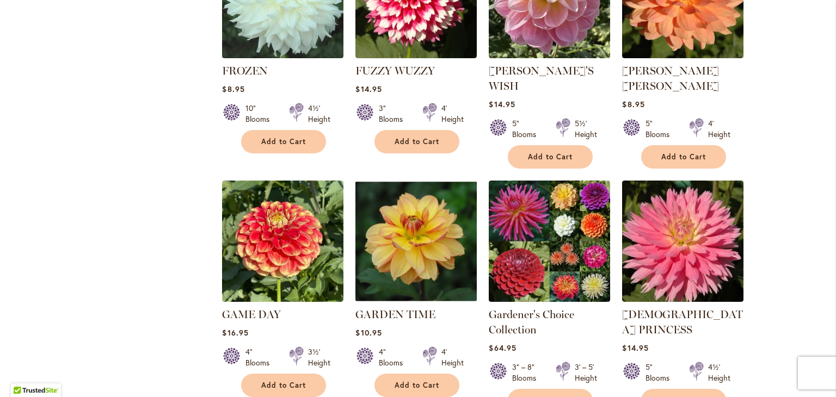
scroll to position [826, 0]
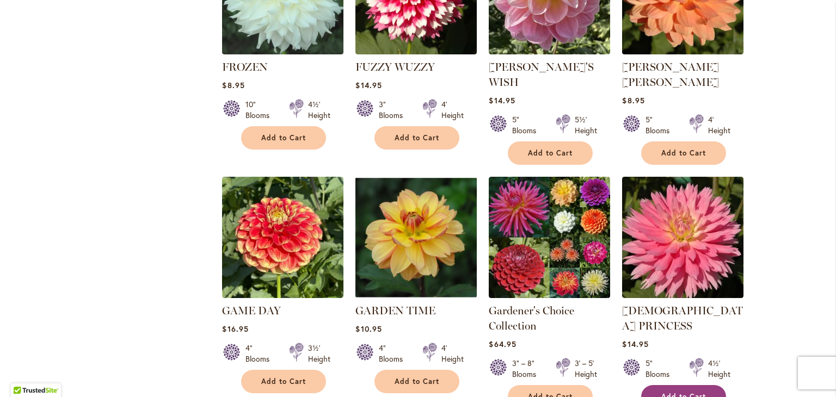
click at [665, 385] on button "Add to Cart" at bounding box center [683, 396] width 85 height 23
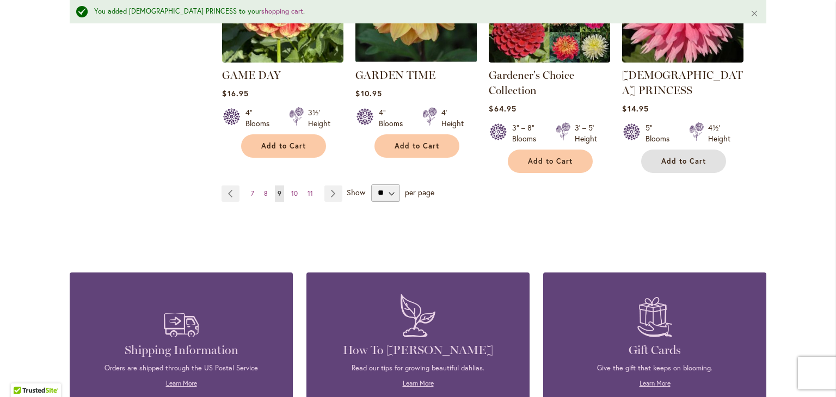
scroll to position [1094, 0]
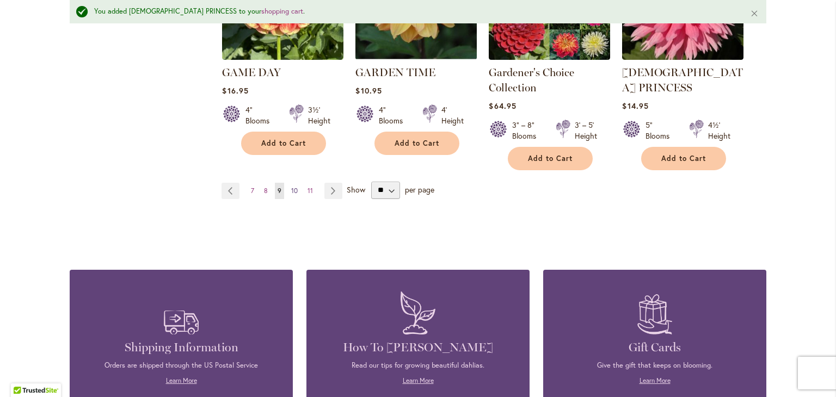
click at [291, 187] on span "10" at bounding box center [294, 191] width 7 height 8
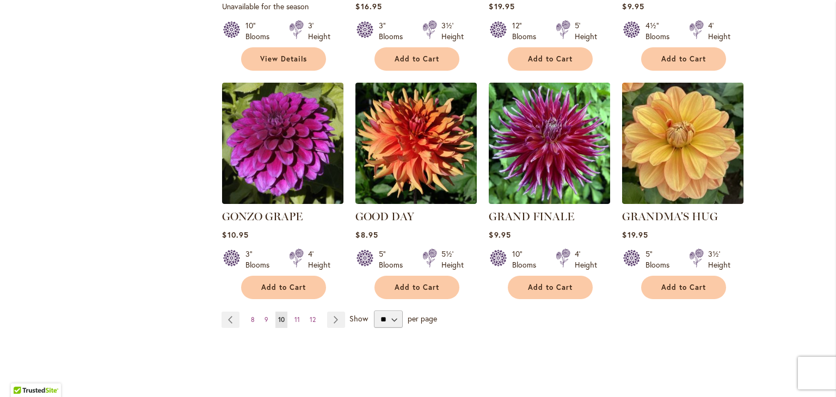
scroll to position [892, 0]
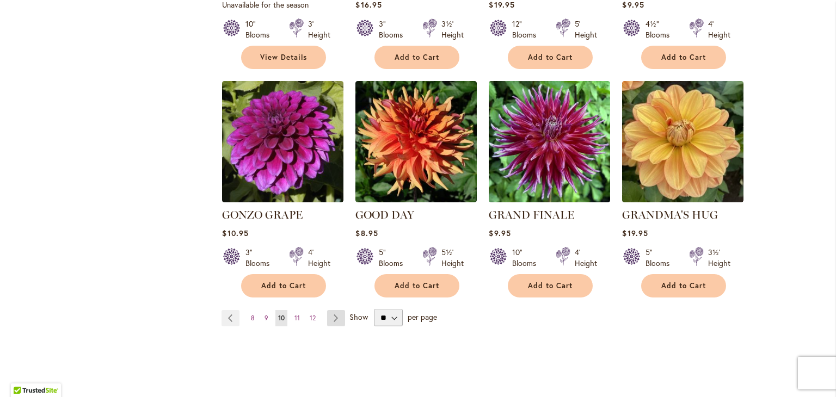
click at [329, 310] on link "Page Next" at bounding box center [336, 318] width 18 height 16
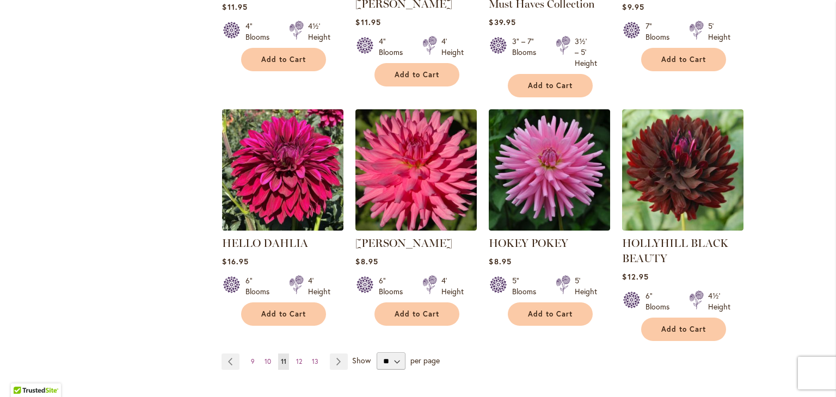
scroll to position [892, 0]
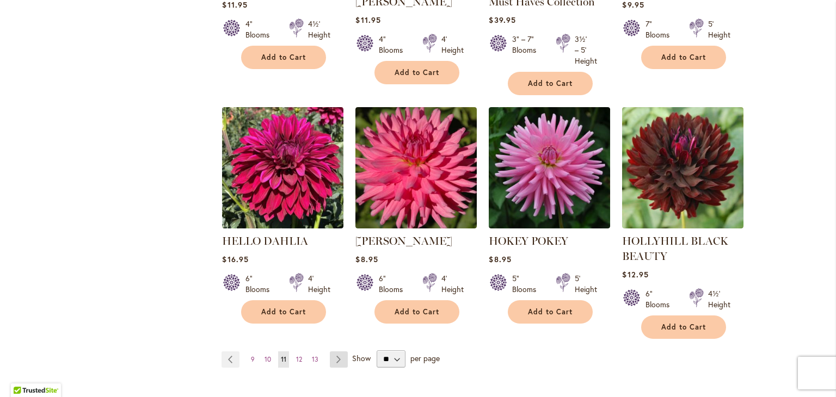
click at [330, 355] on link "Page Next" at bounding box center [339, 360] width 18 height 16
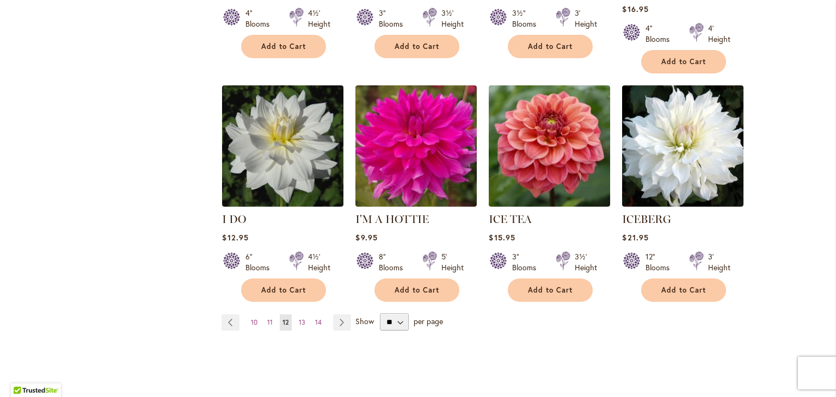
scroll to position [889, 0]
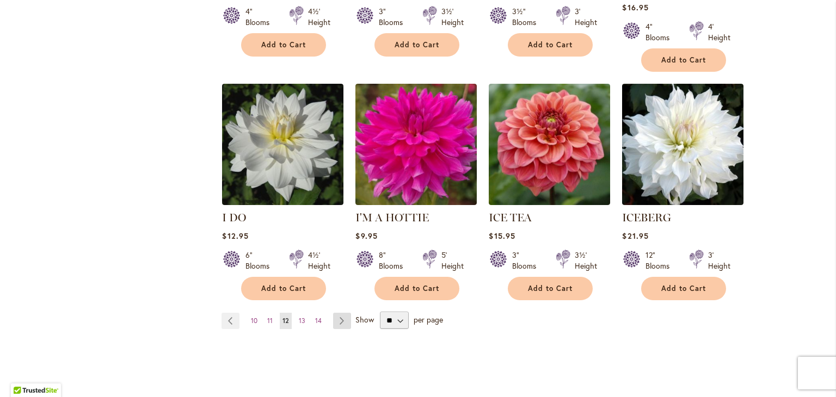
click at [333, 313] on link "Page Next" at bounding box center [342, 321] width 18 height 16
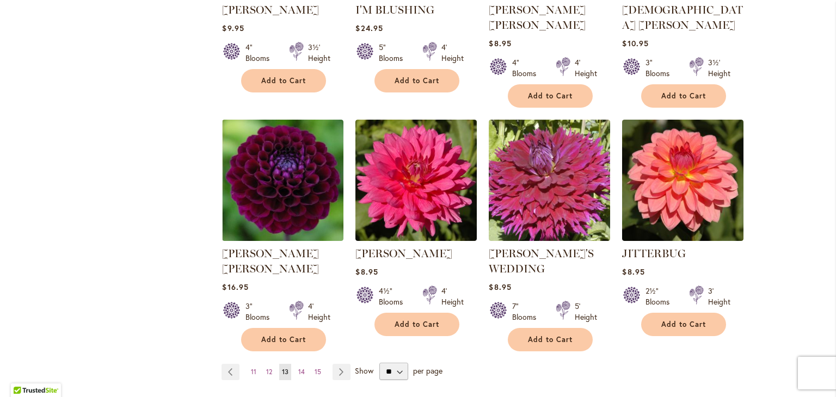
scroll to position [866, 0]
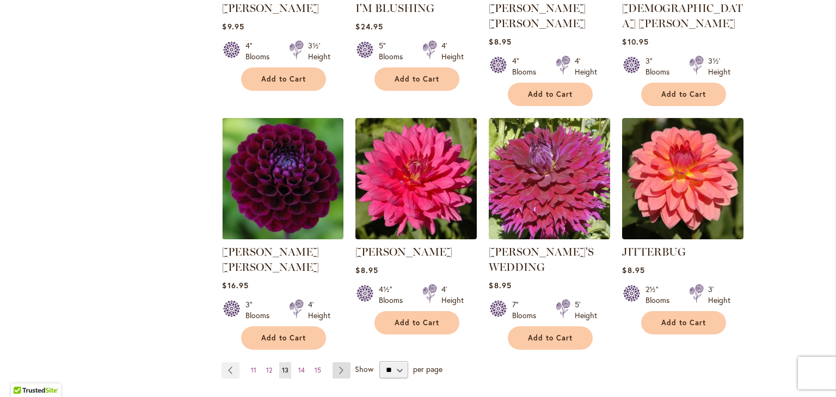
click at [340, 363] on link "Page Next" at bounding box center [342, 371] width 18 height 16
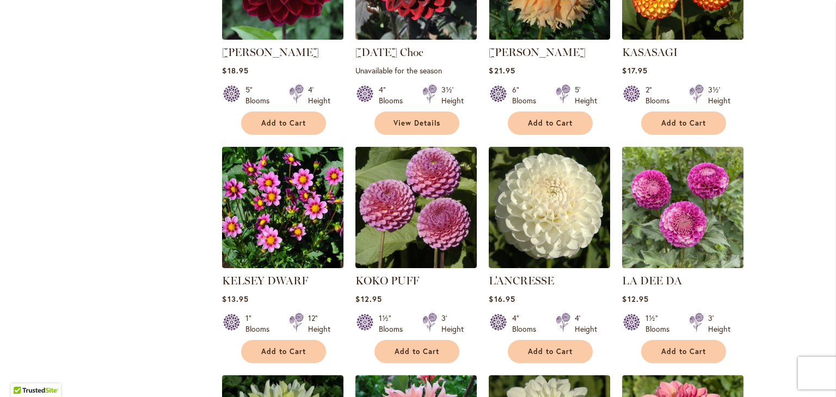
scroll to position [585, 0]
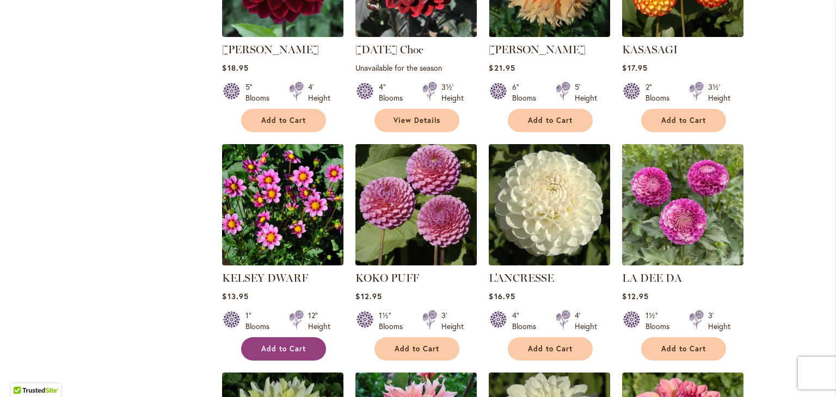
click at [271, 345] on span "Add to Cart" at bounding box center [283, 349] width 45 height 9
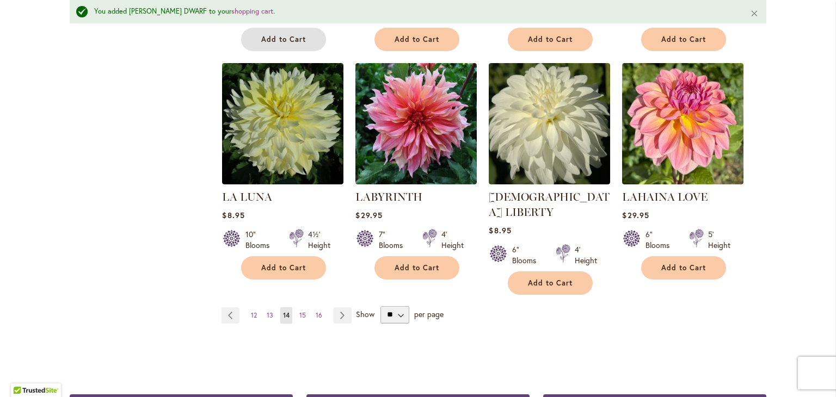
scroll to position [949, 0]
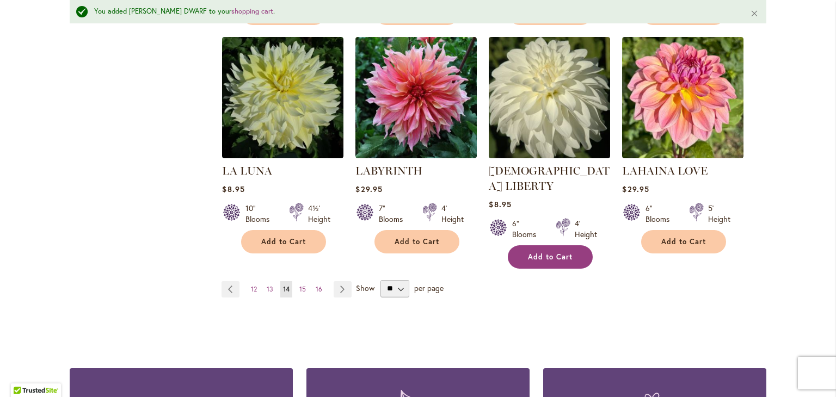
click at [528, 253] on span "Add to Cart" at bounding box center [550, 257] width 45 height 9
click at [300, 285] on span "15" at bounding box center [302, 289] width 7 height 8
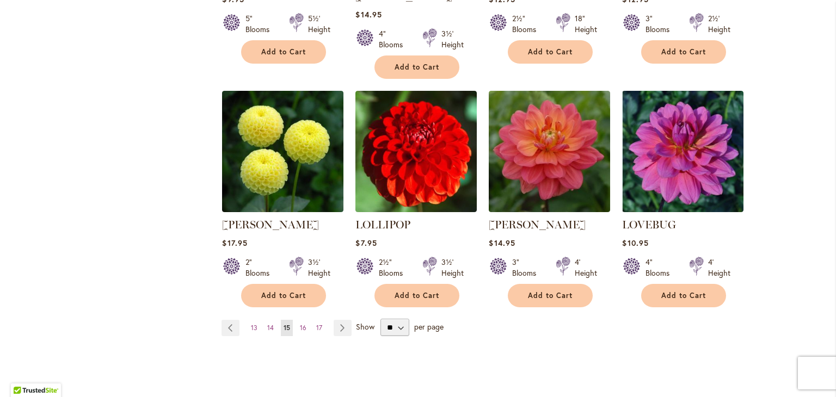
scroll to position [899, 0]
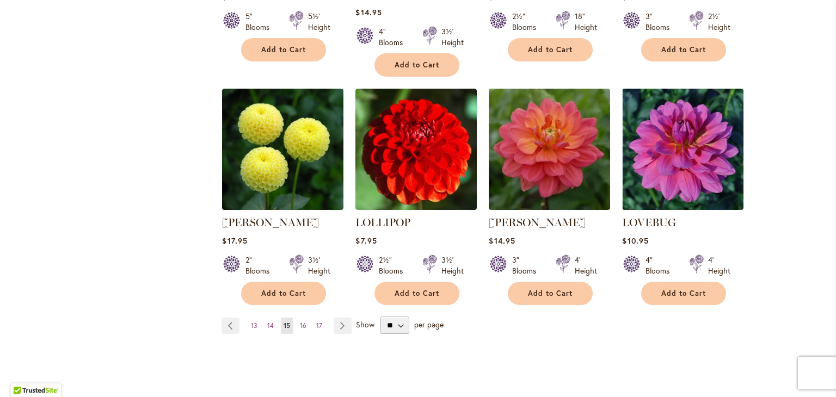
click at [300, 322] on span "16" at bounding box center [303, 326] width 7 height 8
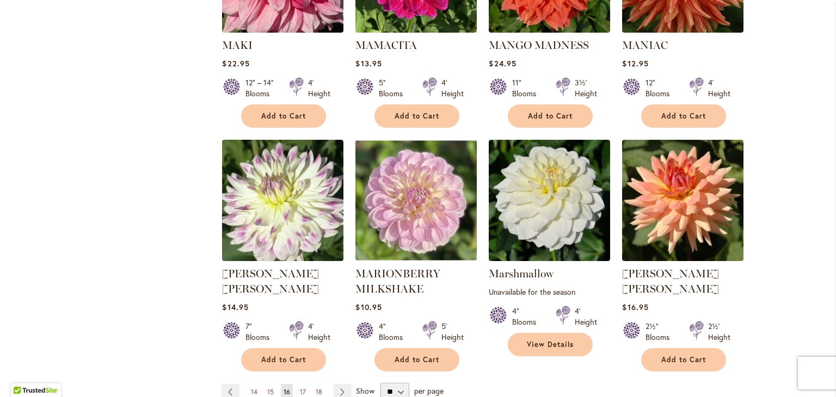
scroll to position [836, 0]
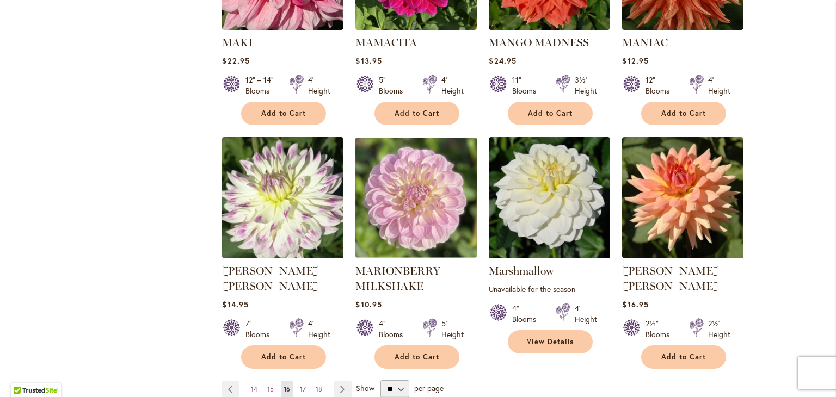
click at [300, 385] on span "17" at bounding box center [303, 389] width 6 height 8
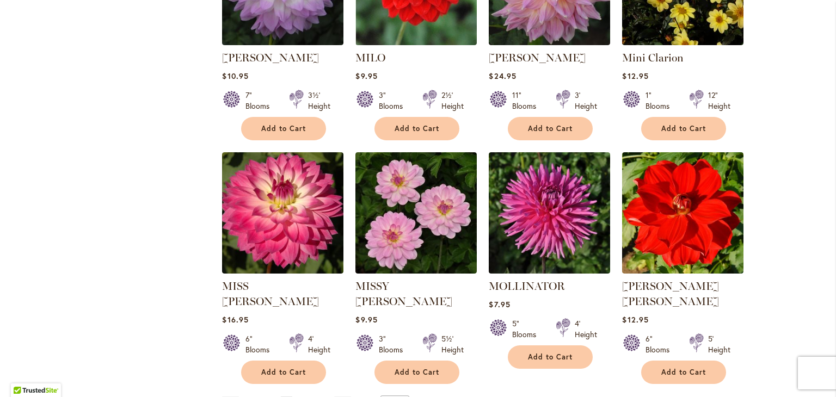
scroll to position [831, 0]
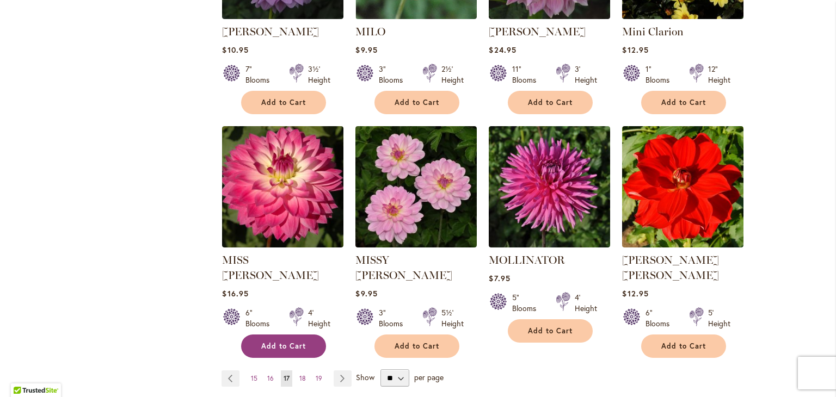
click at [275, 335] on button "Add to Cart" at bounding box center [283, 346] width 85 height 23
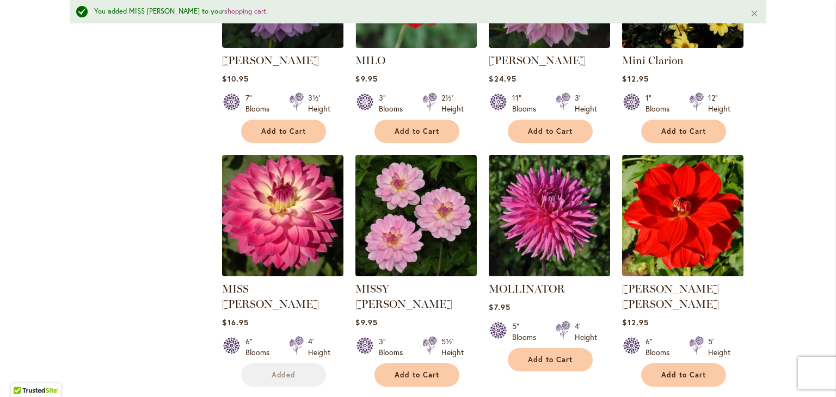
scroll to position [860, 0]
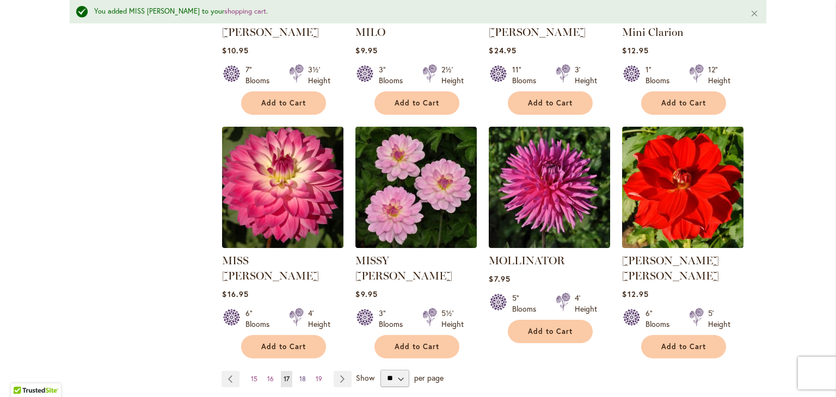
click at [299, 375] on span "18" at bounding box center [302, 379] width 7 height 8
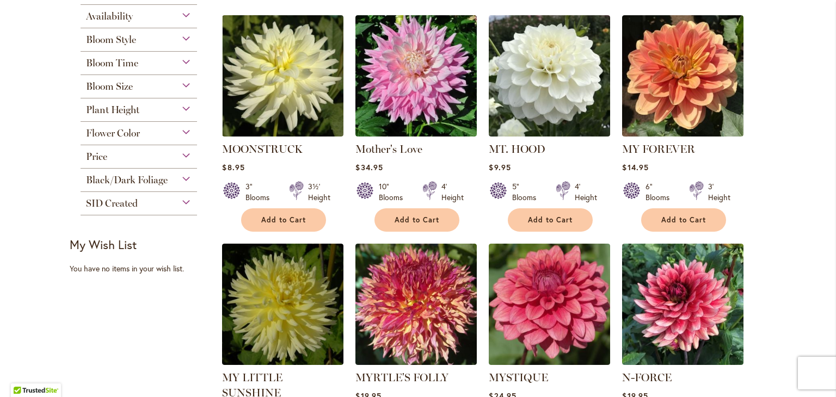
scroll to position [242, 0]
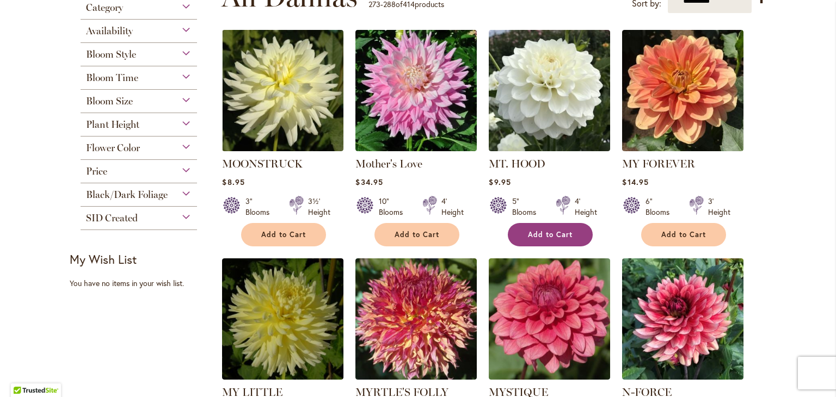
click at [555, 233] on span "Add to Cart" at bounding box center [550, 234] width 45 height 9
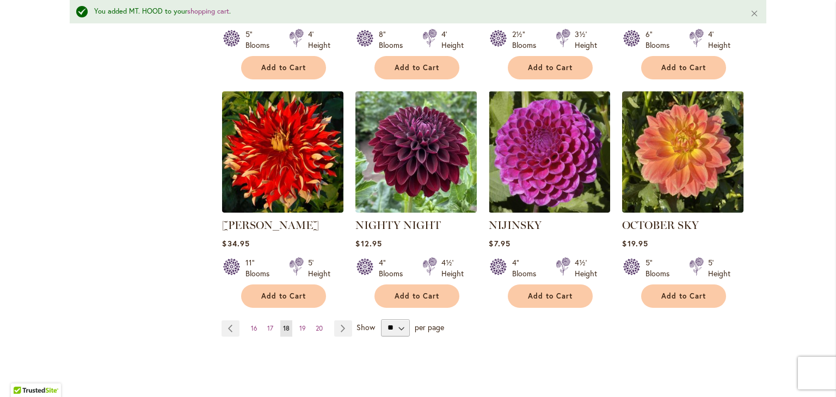
scroll to position [949, 0]
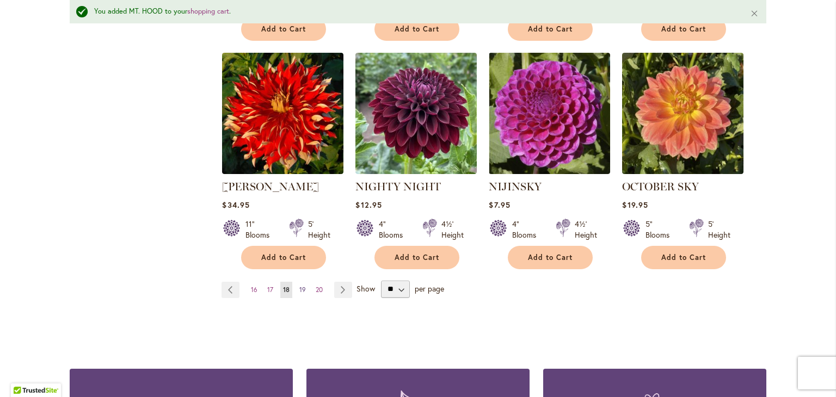
click at [299, 286] on span "19" at bounding box center [302, 290] width 7 height 8
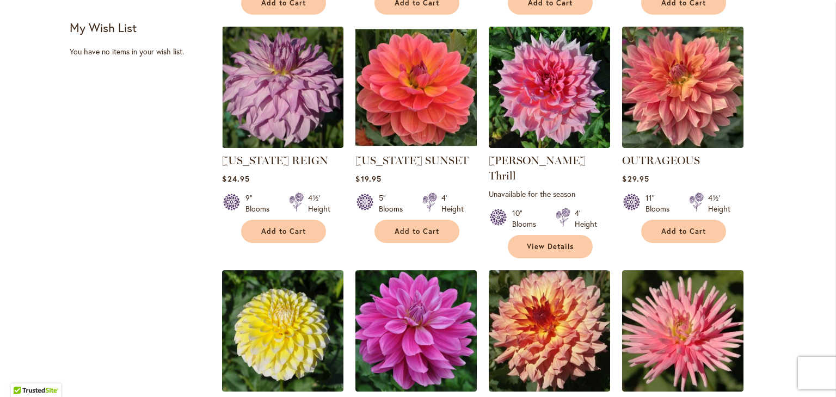
scroll to position [476, 0]
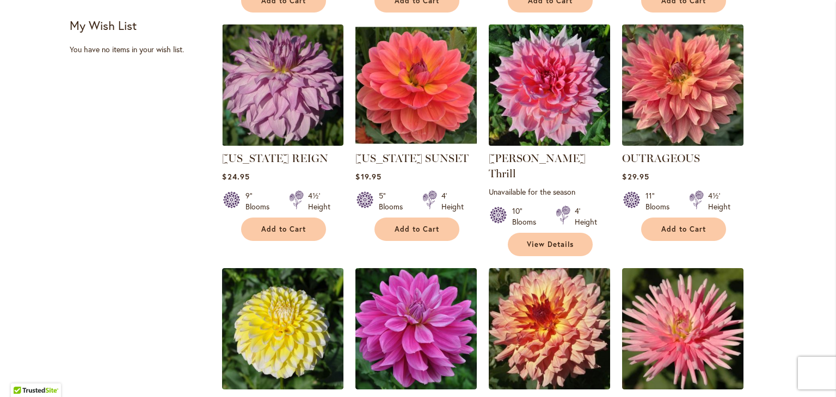
click at [548, 127] on img at bounding box center [549, 85] width 127 height 127
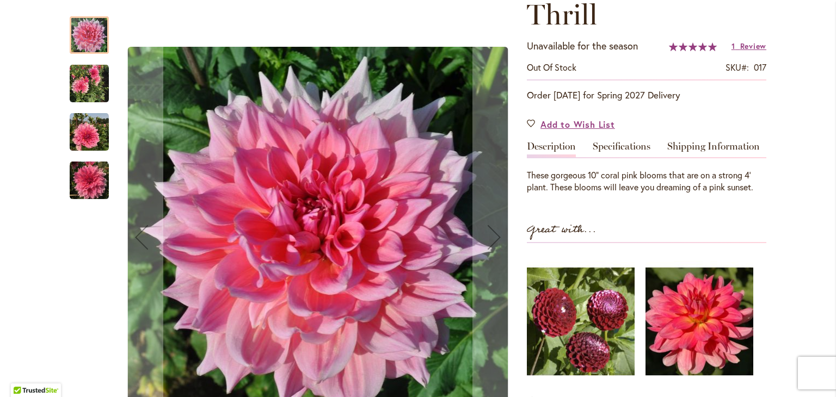
scroll to position [196, 0]
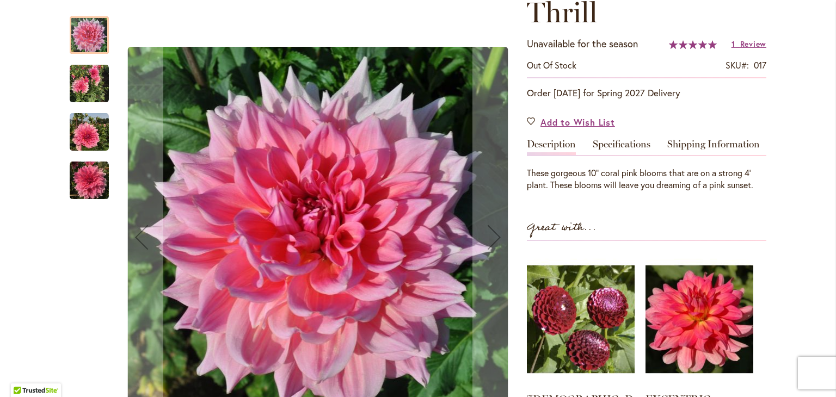
click at [81, 78] on img "Otto's Thrill" at bounding box center [89, 83] width 39 height 39
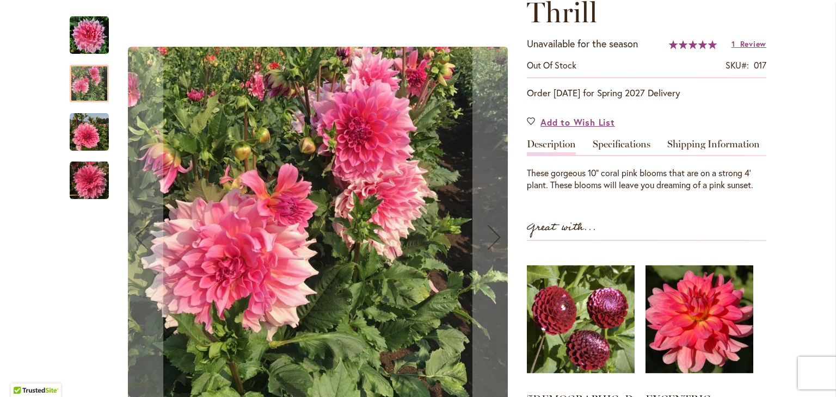
click at [101, 151] on div "Otto's Thrill" at bounding box center [89, 175] width 39 height 48
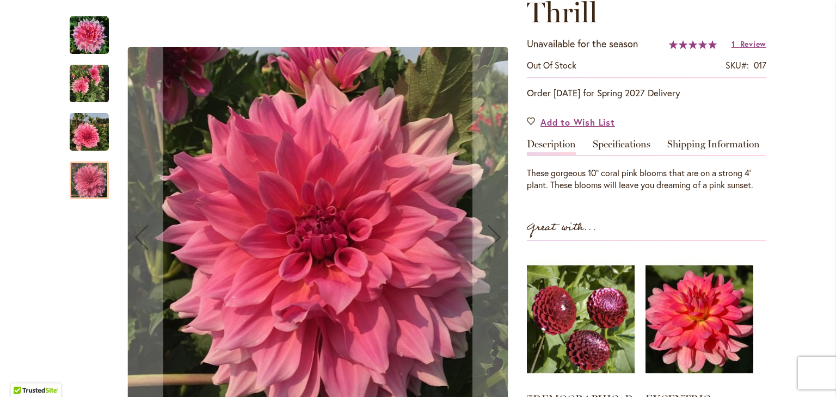
click at [87, 168] on div at bounding box center [89, 181] width 39 height 38
click at [77, 137] on img "Otto's Thrill" at bounding box center [89, 132] width 39 height 39
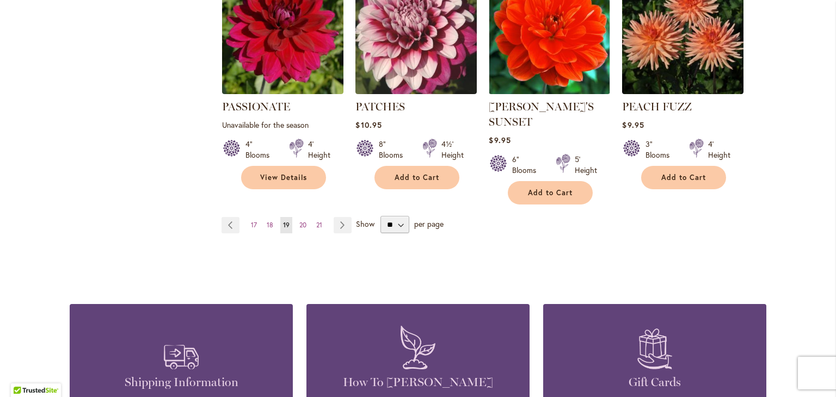
scroll to position [1002, 0]
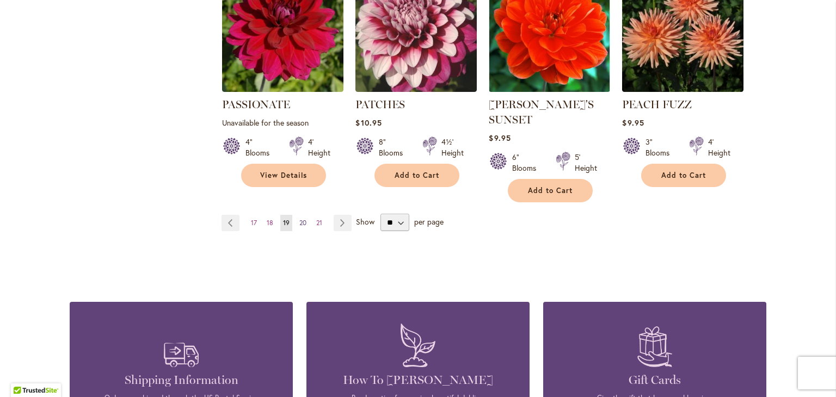
click at [299, 215] on link "Page 20" at bounding box center [303, 223] width 13 height 16
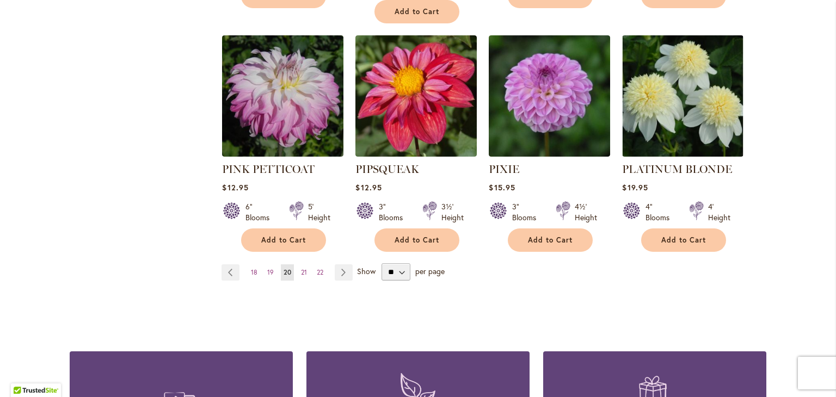
scroll to position [962, 0]
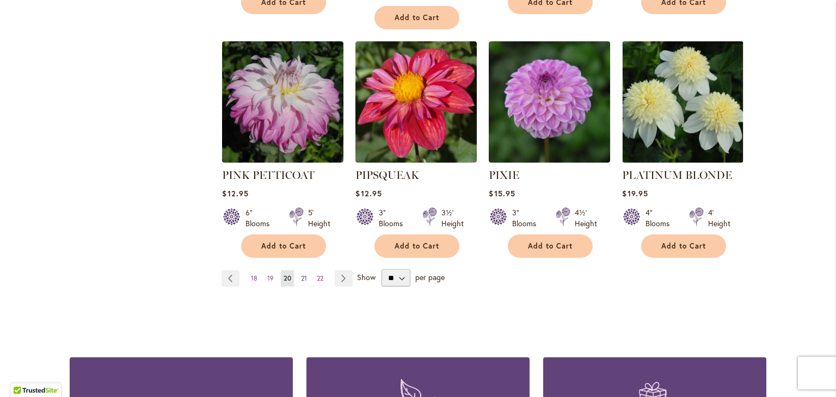
click at [301, 274] on span "21" at bounding box center [304, 278] width 6 height 8
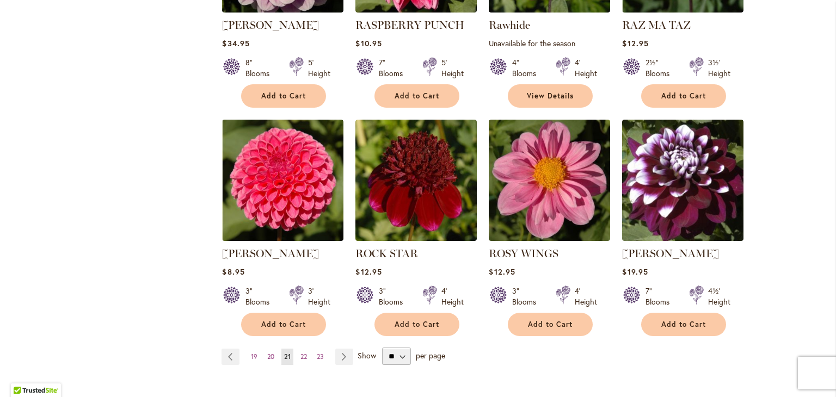
scroll to position [855, 0]
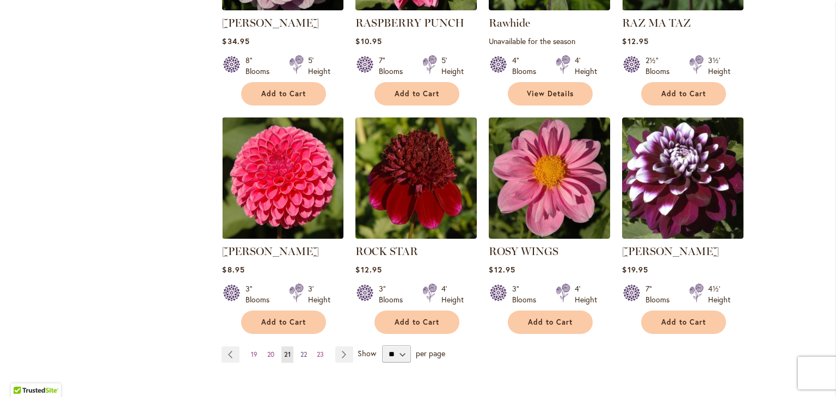
click at [300, 355] on span "22" at bounding box center [303, 355] width 7 height 8
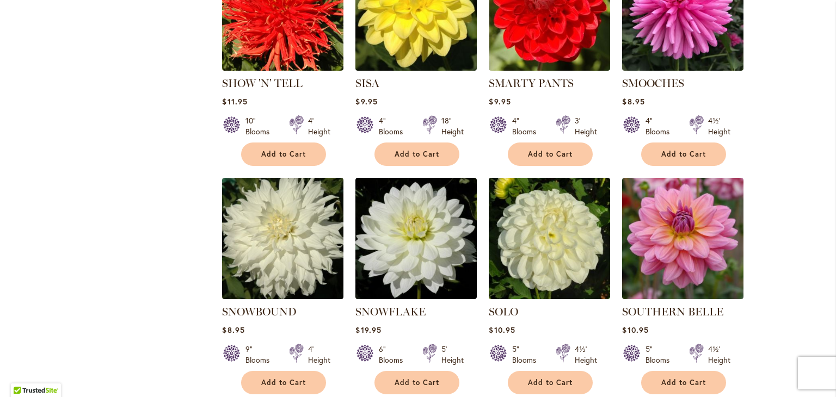
scroll to position [857, 0]
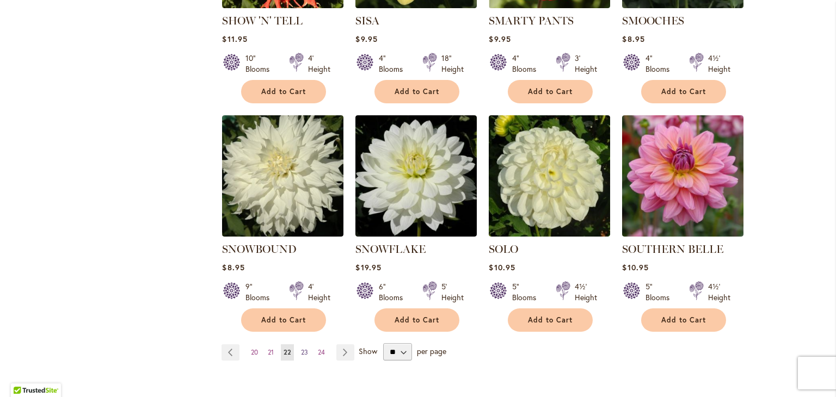
click at [301, 348] on span "23" at bounding box center [304, 352] width 7 height 8
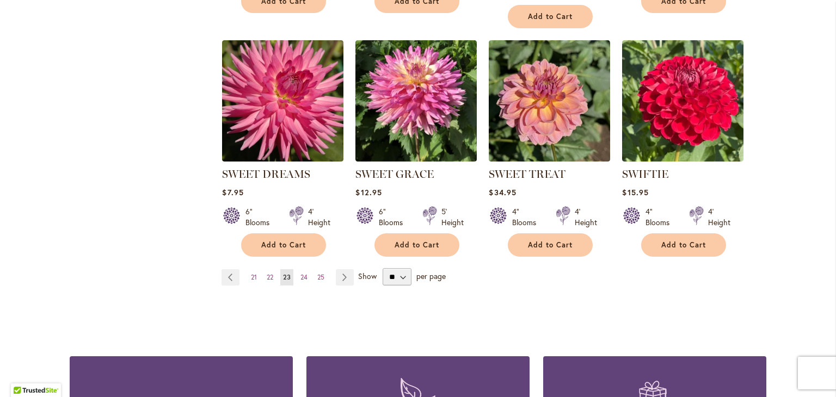
scroll to position [936, 0]
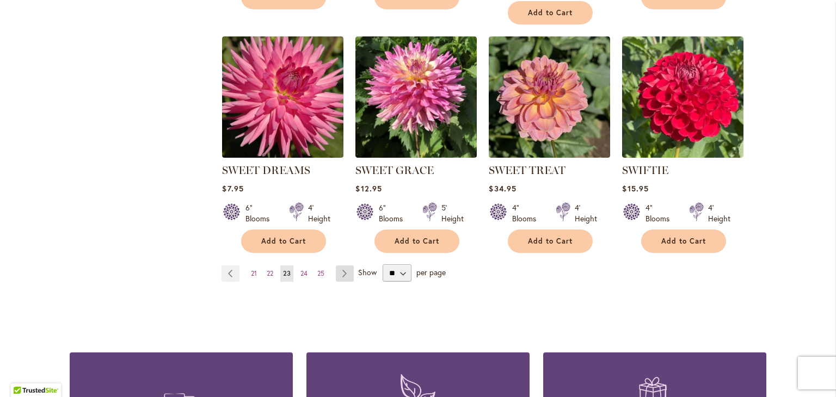
click at [342, 276] on link "Page Next" at bounding box center [345, 274] width 18 height 16
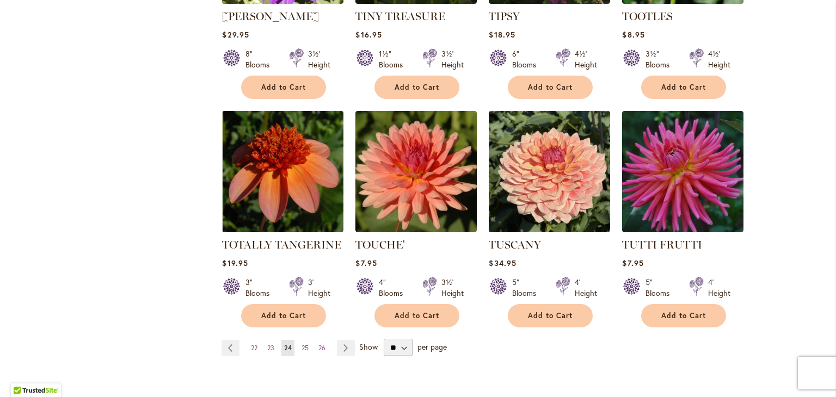
scroll to position [863, 0]
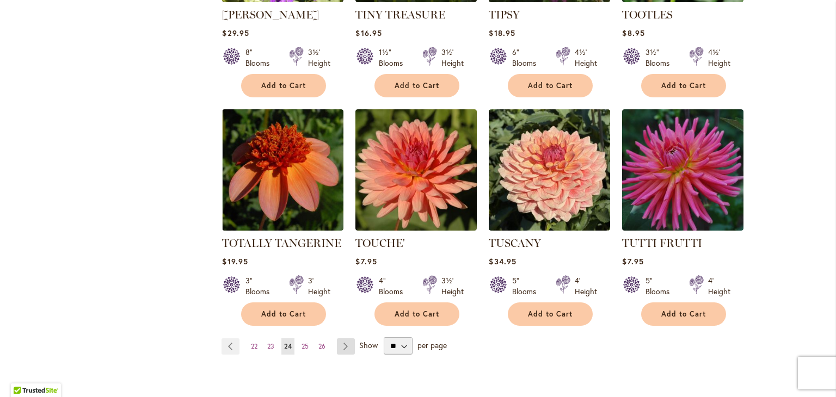
click at [337, 339] on link "Page Next" at bounding box center [346, 347] width 18 height 16
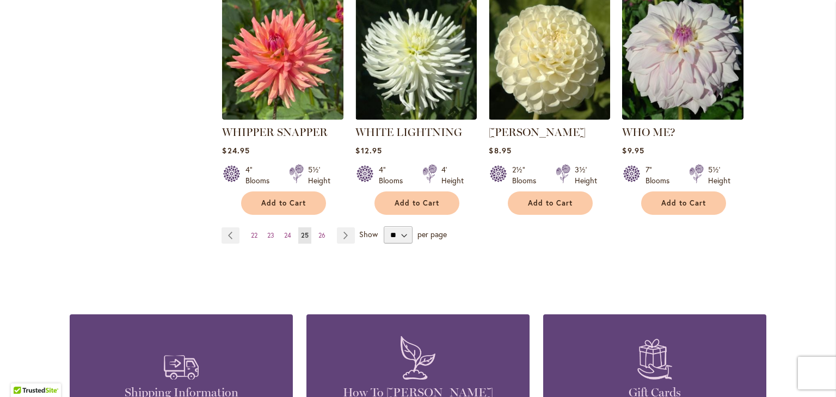
scroll to position [977, 0]
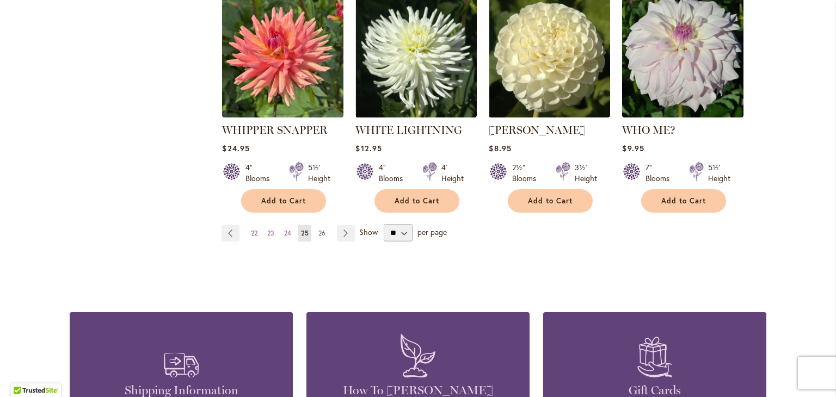
click at [316, 225] on link "Page 26" at bounding box center [322, 233] width 13 height 16
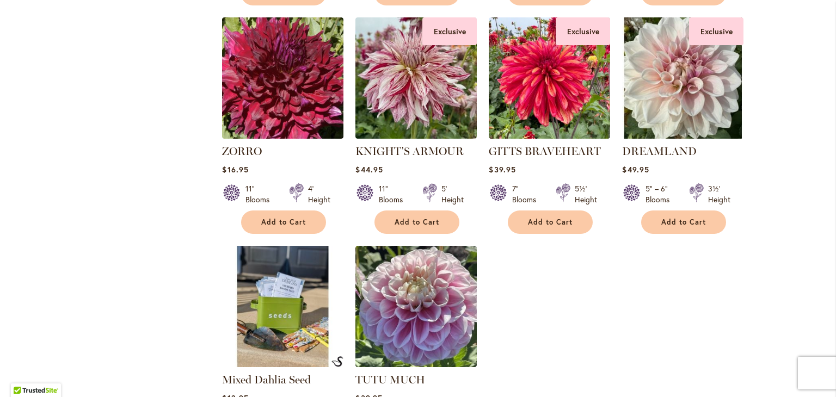
scroll to position [709, 0]
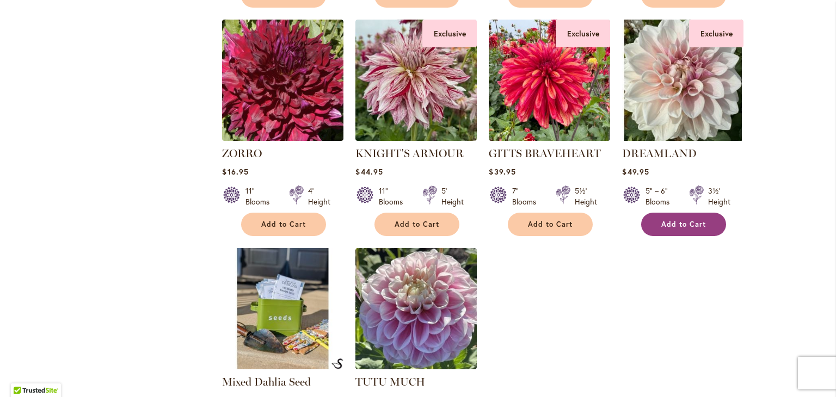
click at [684, 221] on span "Add to Cart" at bounding box center [683, 224] width 45 height 9
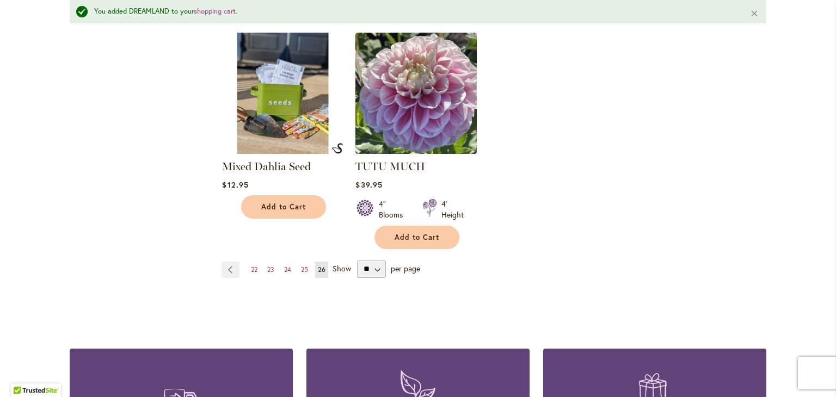
scroll to position [983, 0]
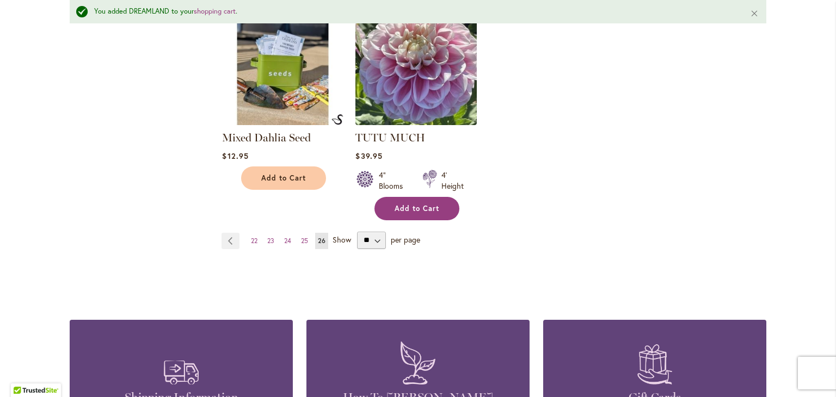
click at [432, 213] on button "Add to Cart" at bounding box center [417, 208] width 85 height 23
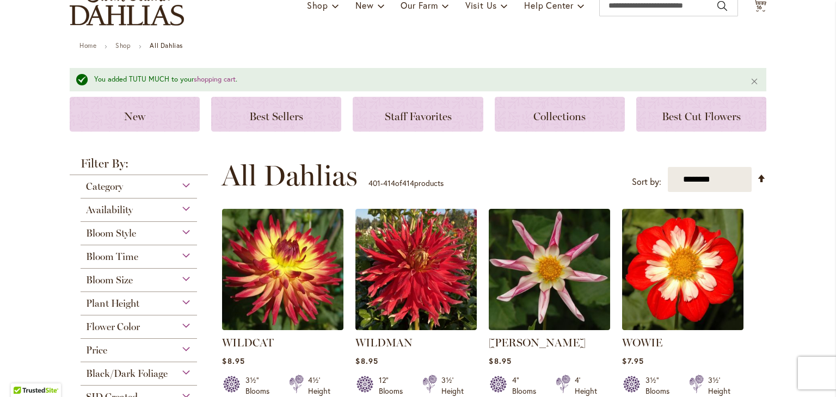
scroll to position [0, 0]
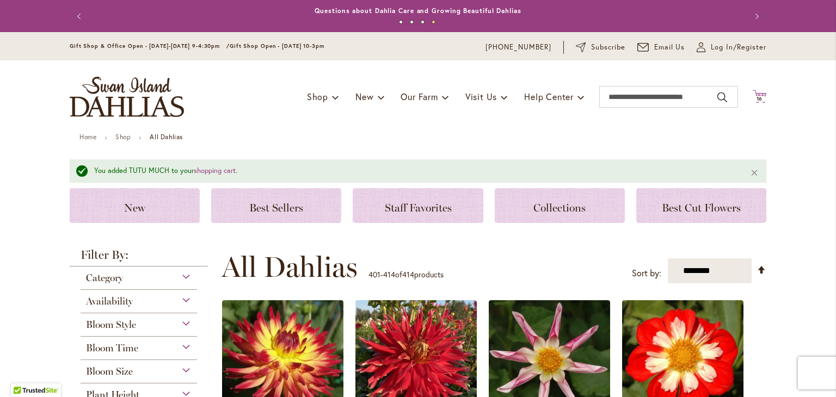
click at [757, 99] on span "16" at bounding box center [760, 98] width 7 height 7
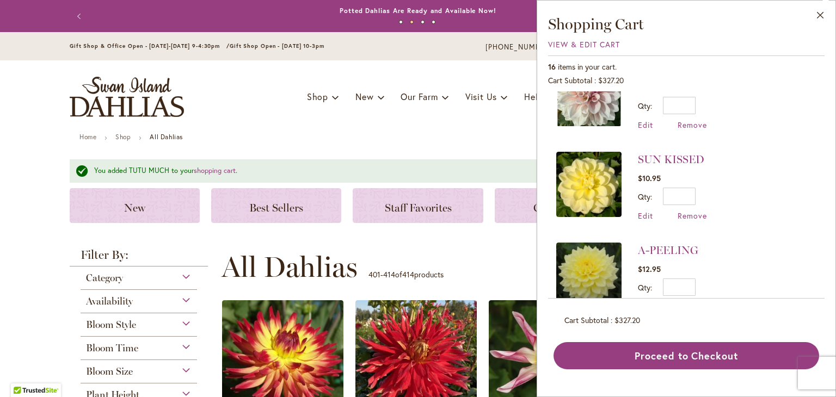
scroll to position [1144, 0]
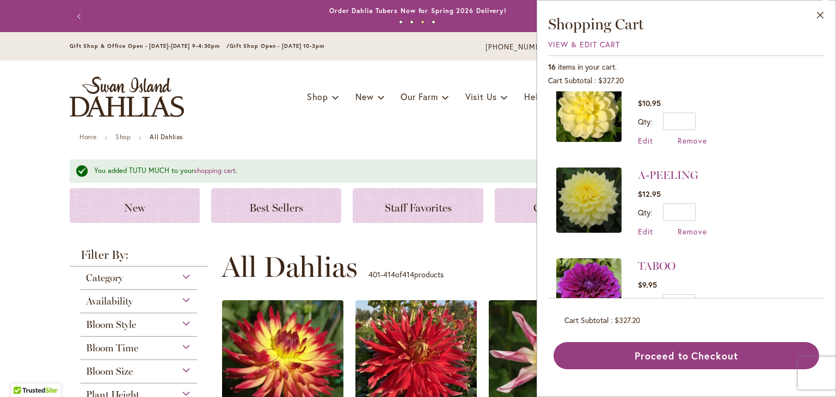
click at [684, 317] on span "Remove" at bounding box center [692, 322] width 29 height 10
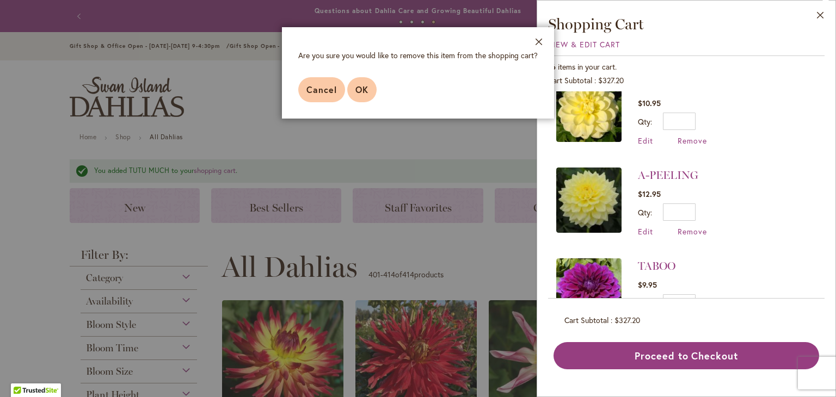
click at [351, 98] on button "OK" at bounding box center [361, 89] width 29 height 25
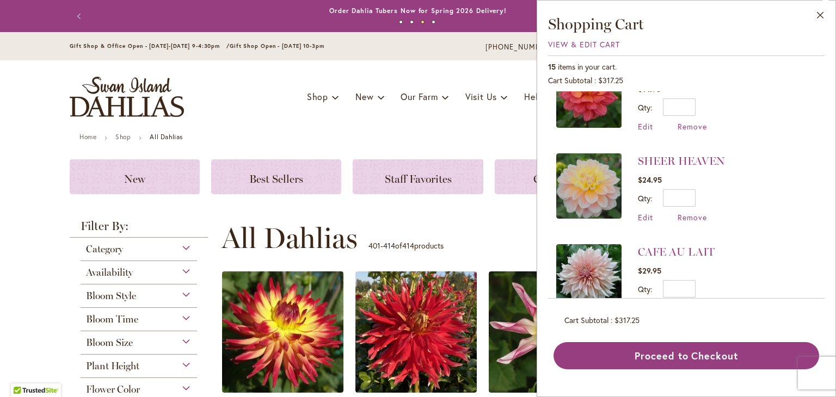
scroll to position [1054, 0]
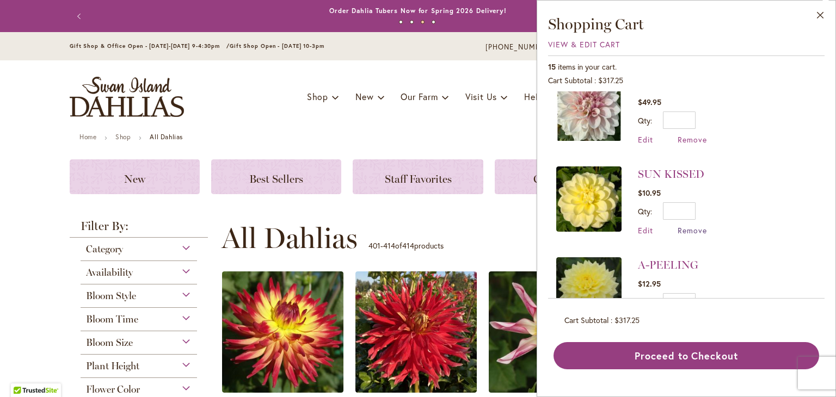
click at [688, 225] on span "Remove" at bounding box center [692, 230] width 29 height 10
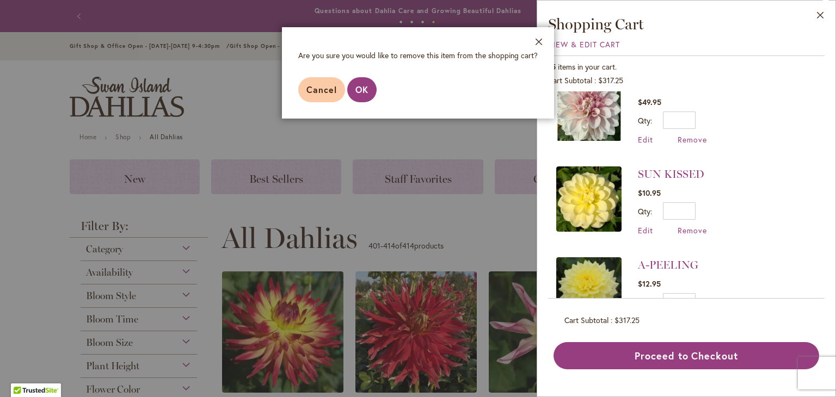
click at [374, 101] on footer "Cancel OK" at bounding box center [418, 90] width 272 height 58
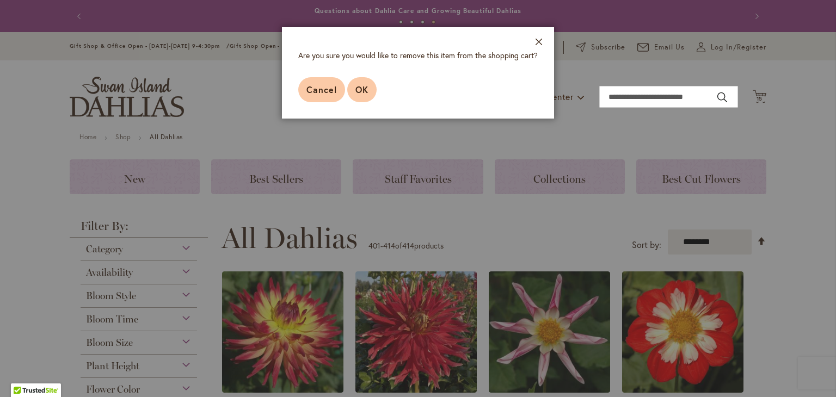
click at [359, 95] on button "OK" at bounding box center [361, 89] width 29 height 25
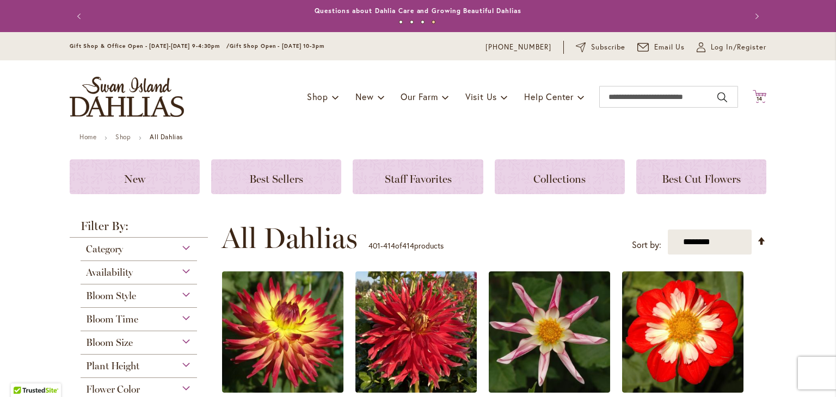
scroll to position [0, 0]
click at [753, 95] on icon "Cart .cls-1 { fill: #231f20; }" at bounding box center [760, 97] width 14 height 14
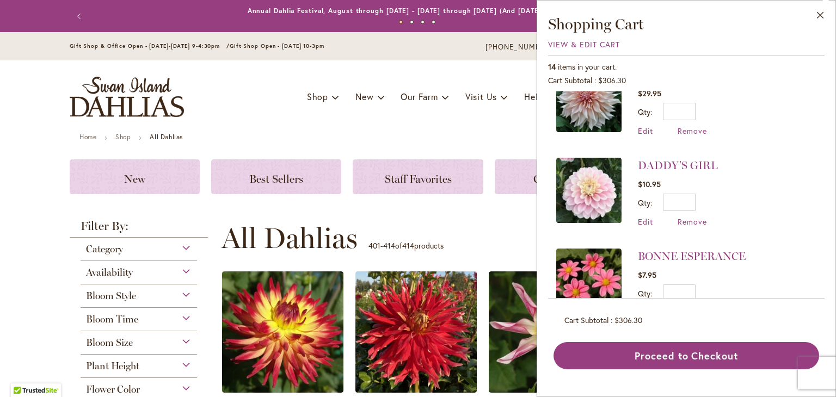
scroll to position [965, 0]
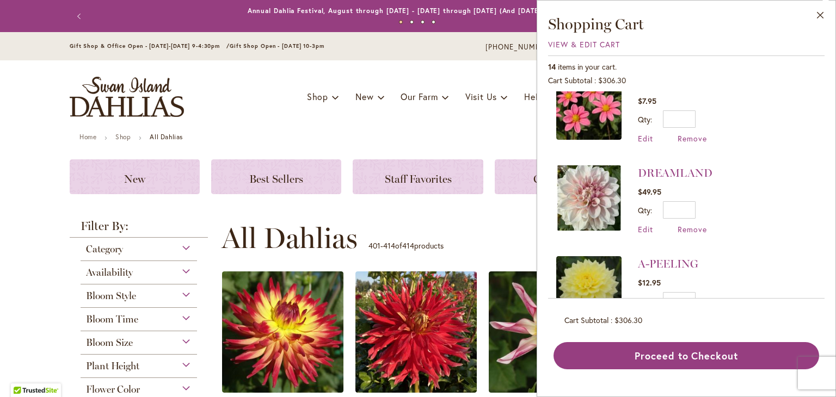
click at [693, 315] on span "Remove" at bounding box center [692, 320] width 29 height 10
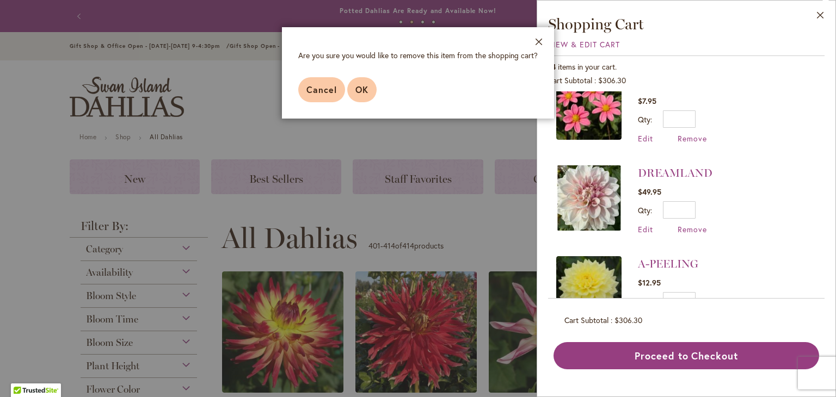
click at [372, 97] on button "OK" at bounding box center [361, 89] width 29 height 25
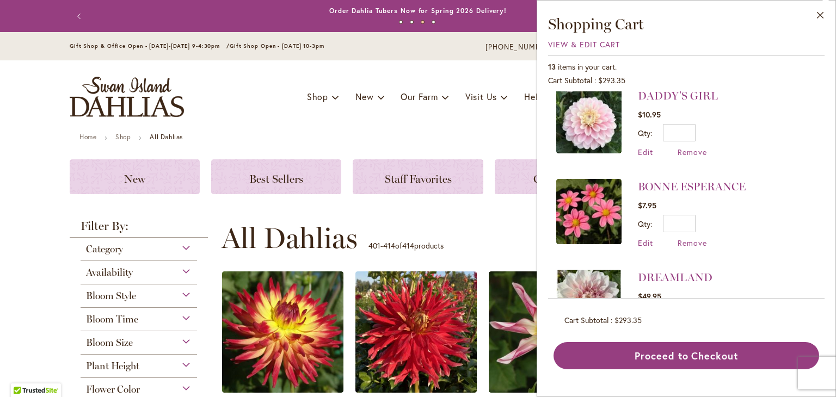
scroll to position [875, 0]
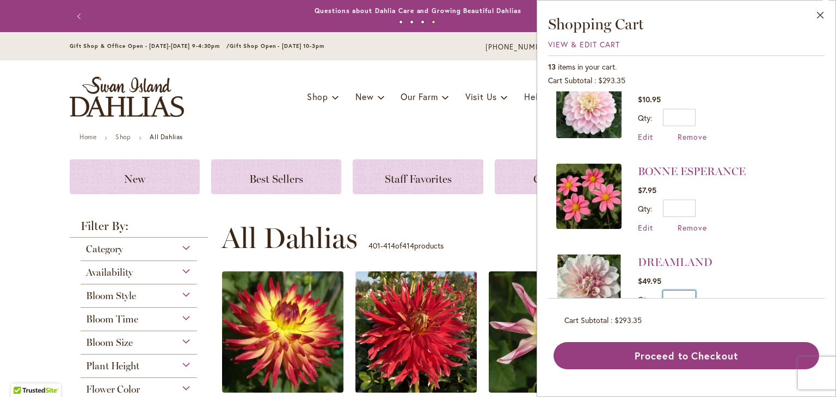
click at [678, 291] on input "*" at bounding box center [679, 299] width 33 height 17
type input "*"
click at [736, 299] on span "Update" at bounding box center [728, 303] width 23 height 8
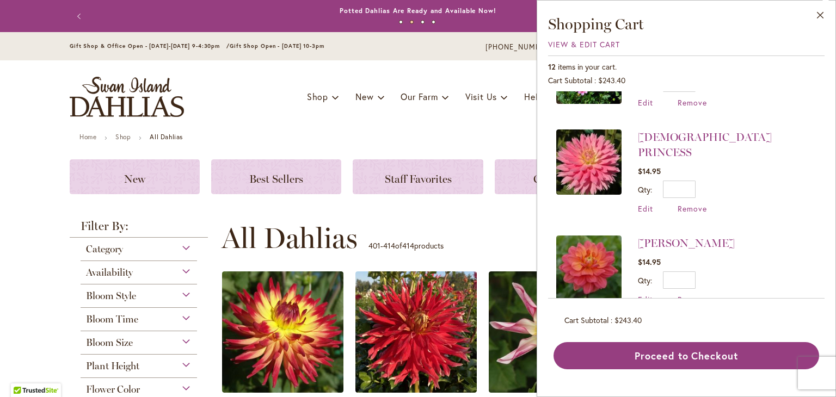
scroll to position [443, 0]
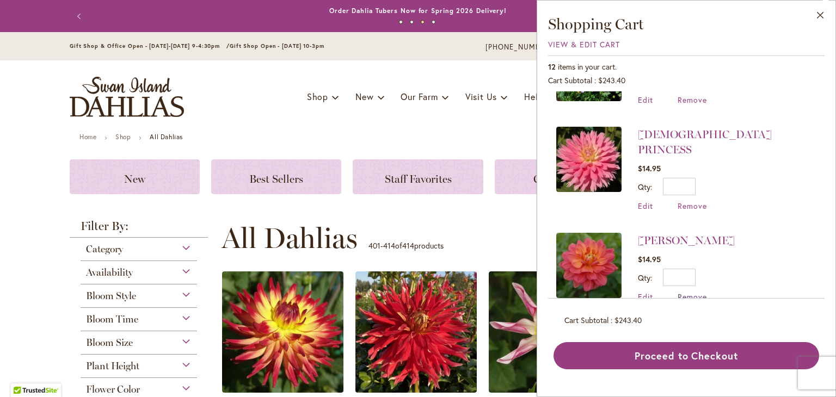
click at [686, 292] on span "Remove" at bounding box center [692, 297] width 29 height 10
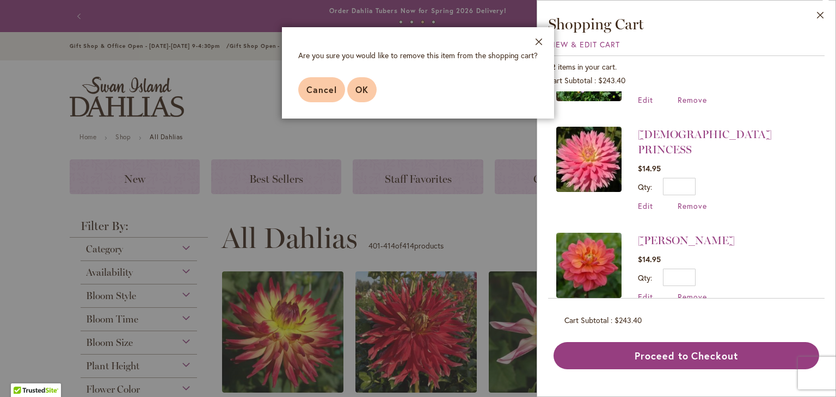
click at [363, 88] on span "OK" at bounding box center [361, 89] width 13 height 11
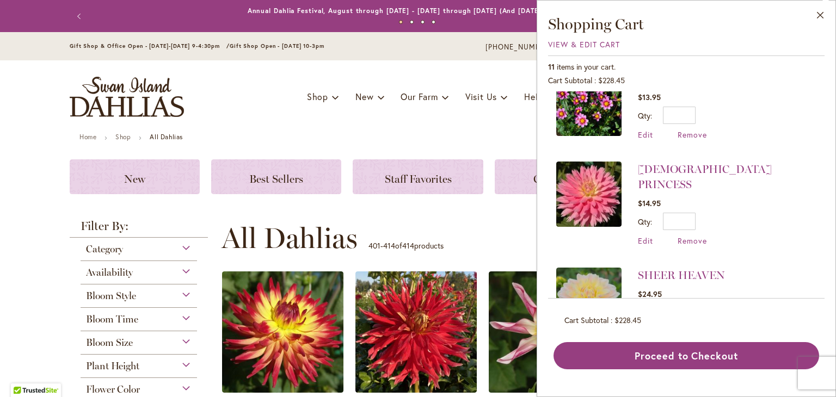
scroll to position [413, 0]
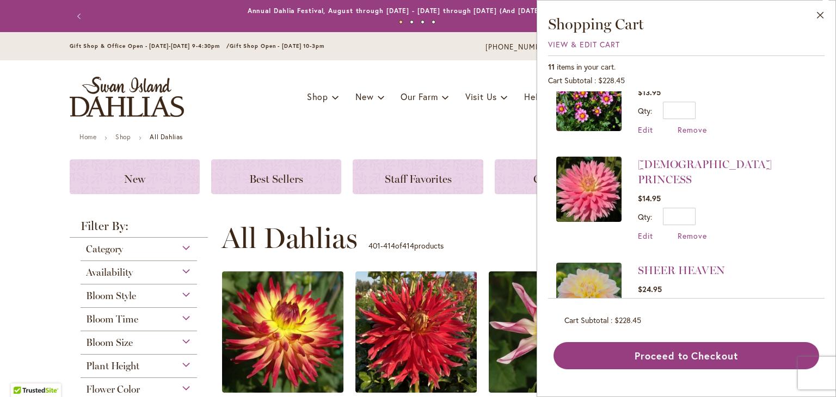
drag, startPoint x: 827, startPoint y: 190, endPoint x: 828, endPoint y: 206, distance: 15.8
click at [828, 206] on div "Close Shopping Cart View & Edit Cart 11 items in your cart. Cart Subtotal $228.…" at bounding box center [686, 198] width 299 height 397
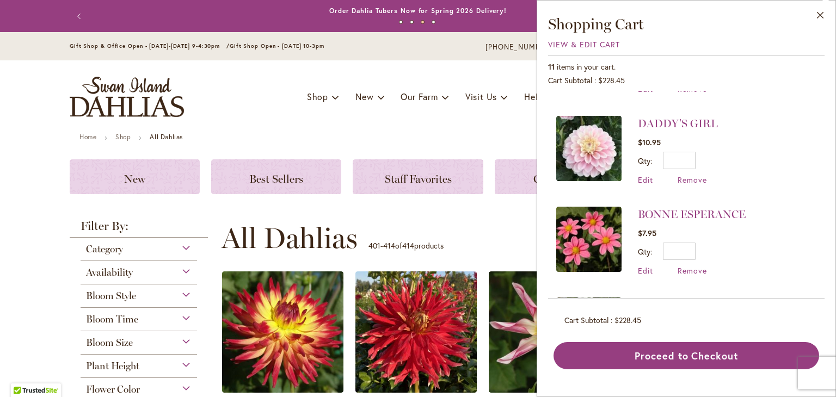
scroll to position [786, 0]
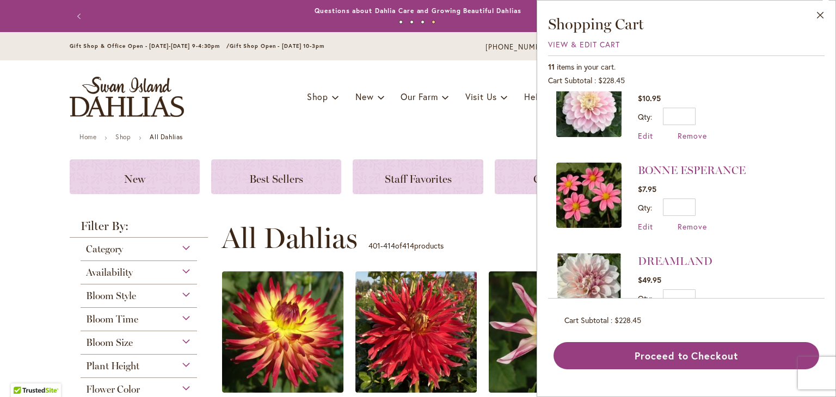
click at [693, 312] on span "Remove" at bounding box center [692, 317] width 29 height 10
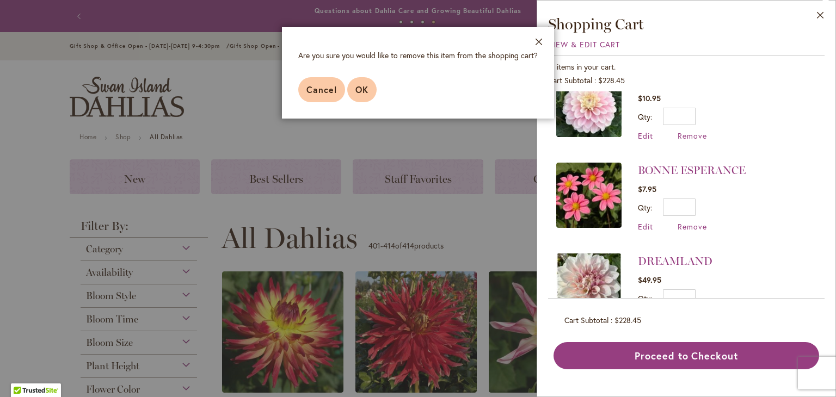
click at [361, 82] on button "OK" at bounding box center [361, 89] width 29 height 25
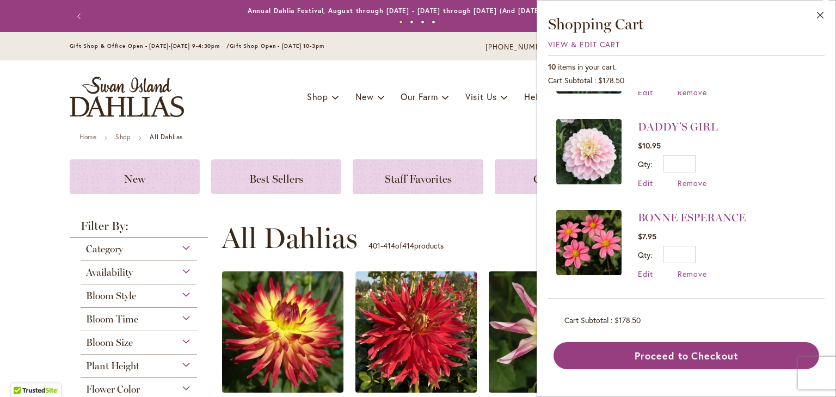
scroll to position [0, 0]
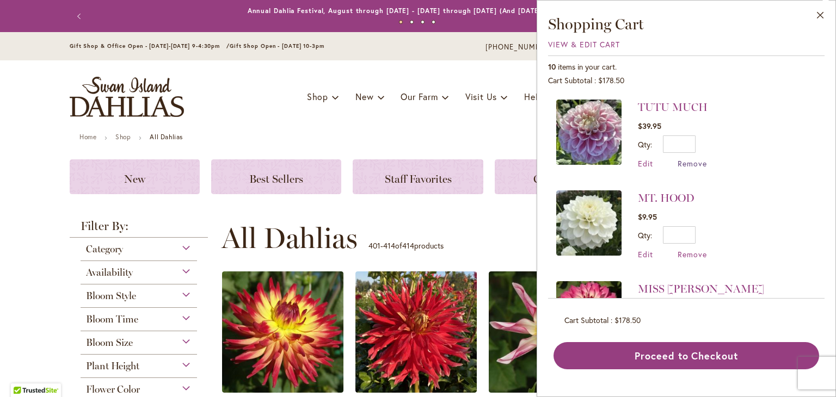
click at [691, 165] on span "Remove" at bounding box center [692, 163] width 29 height 10
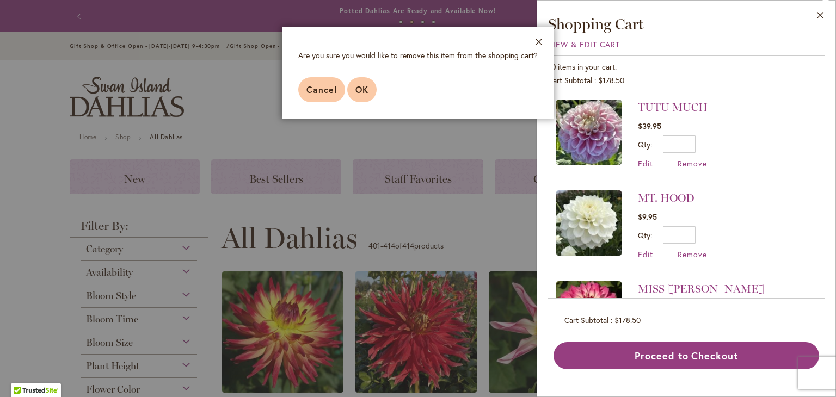
click at [371, 99] on button "OK" at bounding box center [361, 89] width 29 height 25
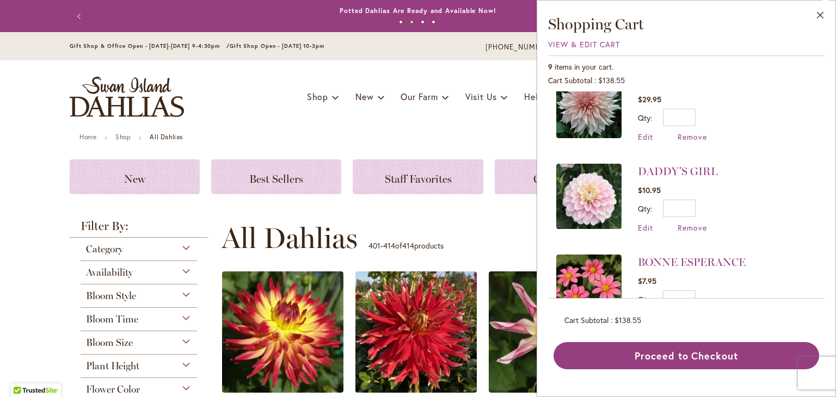
scroll to position [606, 0]
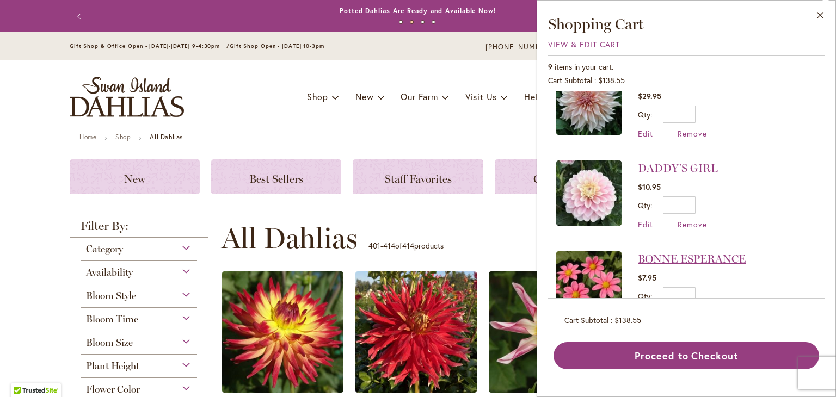
click at [727, 253] on link "BONNE ESPERANCE" at bounding box center [692, 259] width 108 height 13
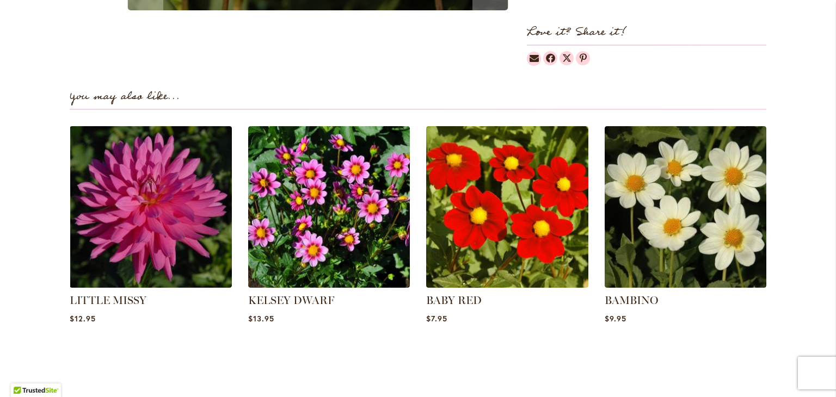
scroll to position [717, 0]
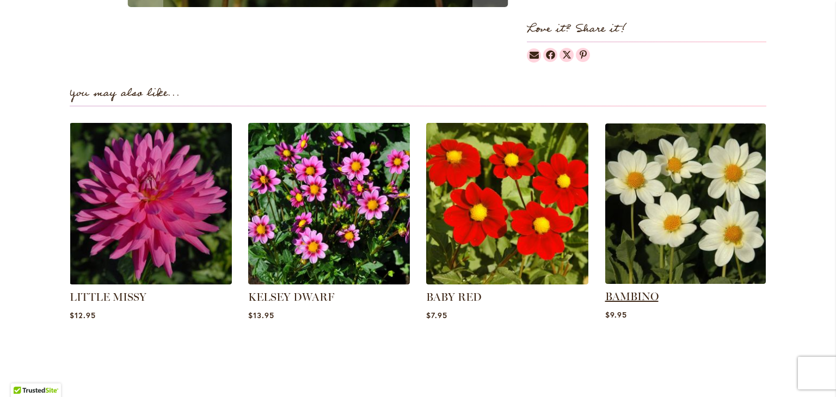
click at [647, 299] on link "BAMBINO" at bounding box center [631, 296] width 53 height 13
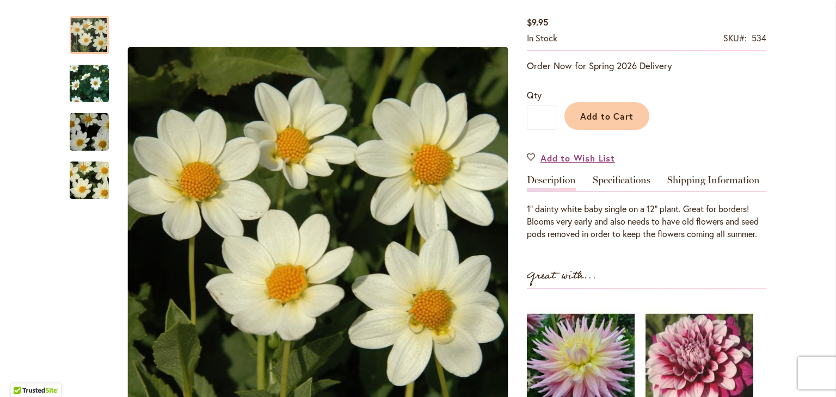
scroll to position [185, 0]
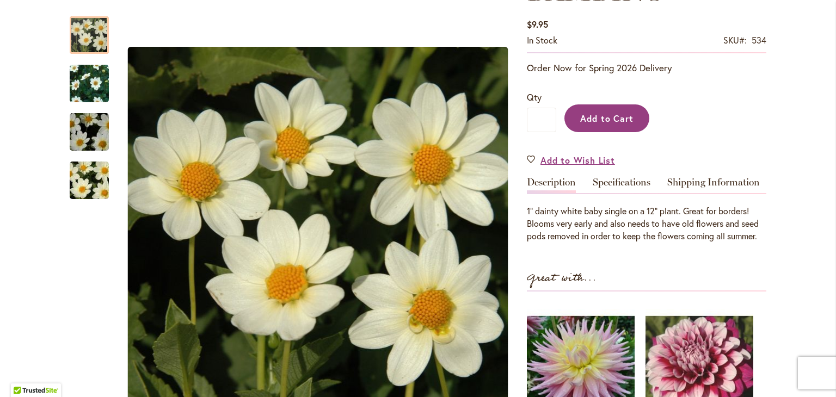
click at [613, 126] on button "Add to Cart" at bounding box center [607, 119] width 85 height 28
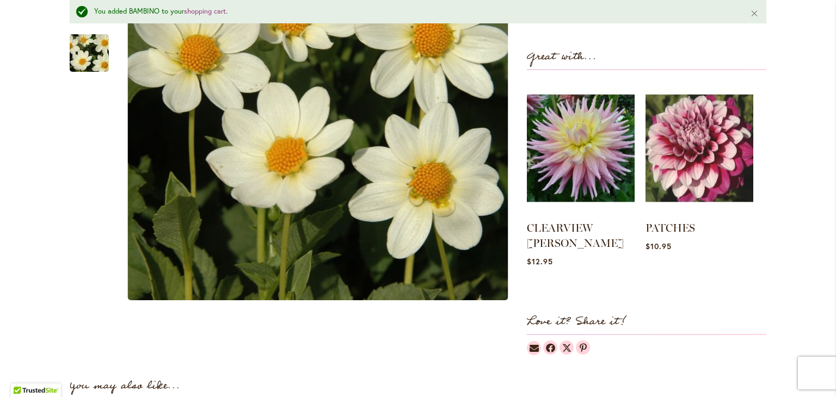
scroll to position [0, 0]
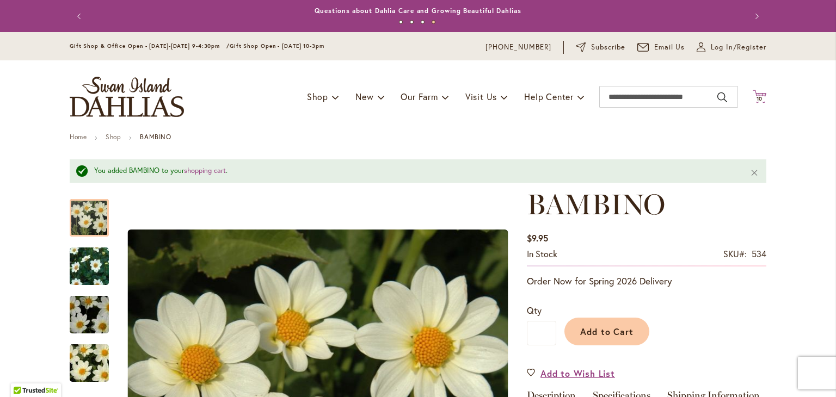
click at [761, 94] on icon at bounding box center [760, 96] width 14 height 13
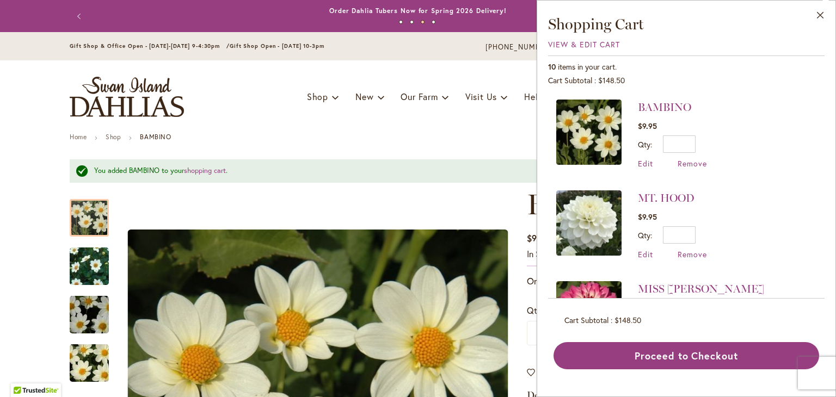
click at [471, 46] on div "Gift Shop & Office Open - [DATE]-[DATE] 9-4:30pm / Gift Shop Open - [DATE] 10-3…" at bounding box center [418, 47] width 716 height 13
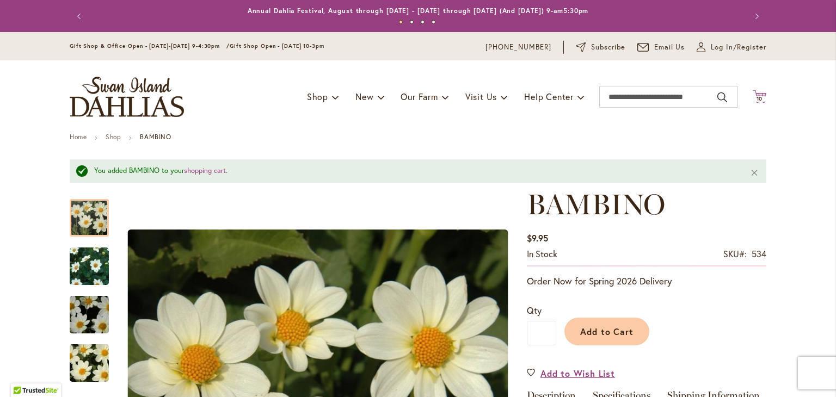
click at [757, 97] on span "10" at bounding box center [760, 98] width 7 height 7
